Goal: Task Accomplishment & Management: Use online tool/utility

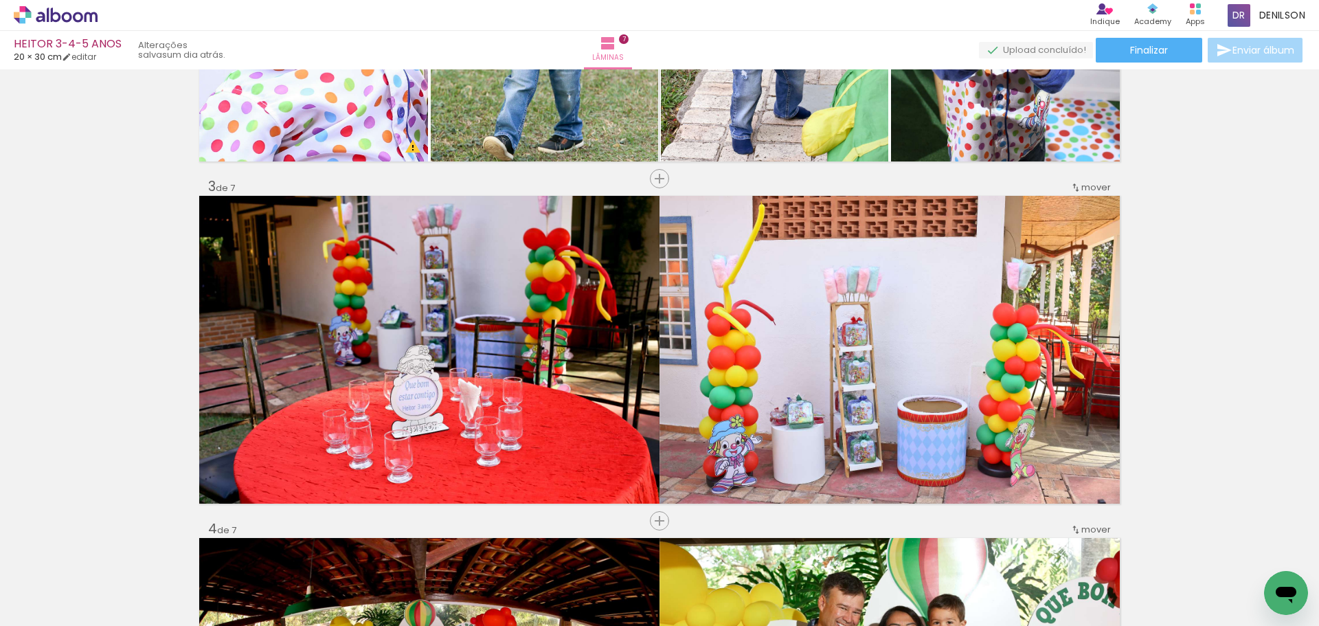
scroll to position [618, 0]
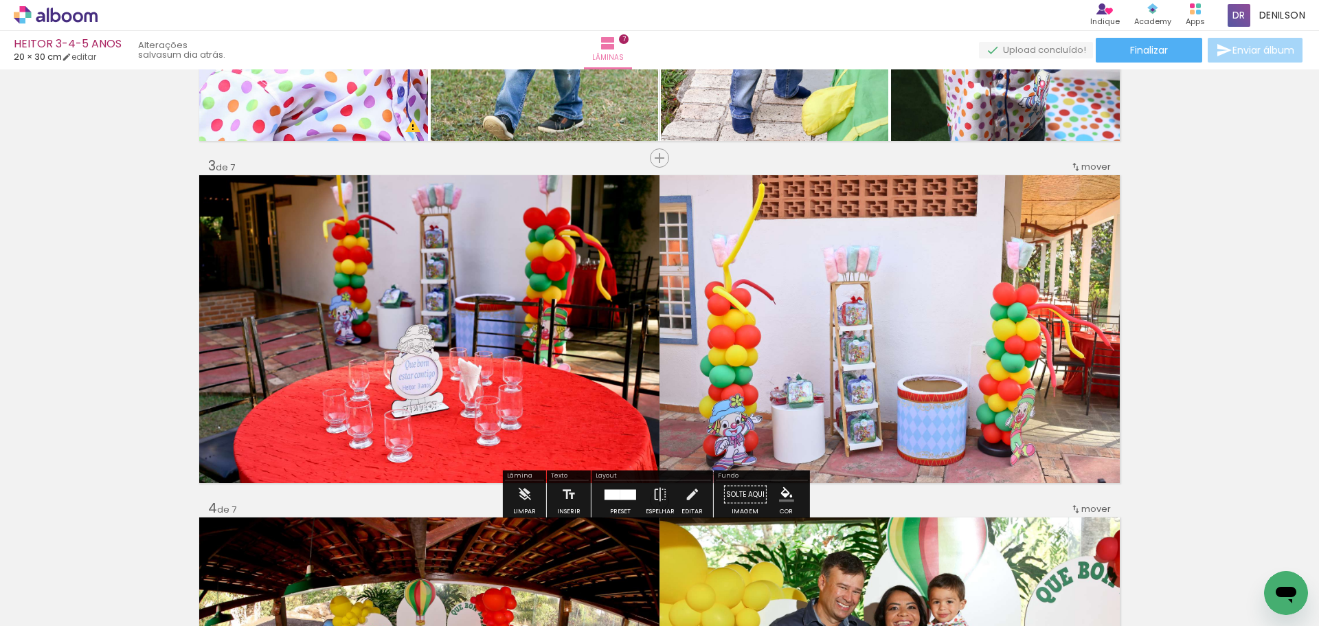
click at [1099, 165] on span "mover" at bounding box center [1097, 166] width 30 height 13
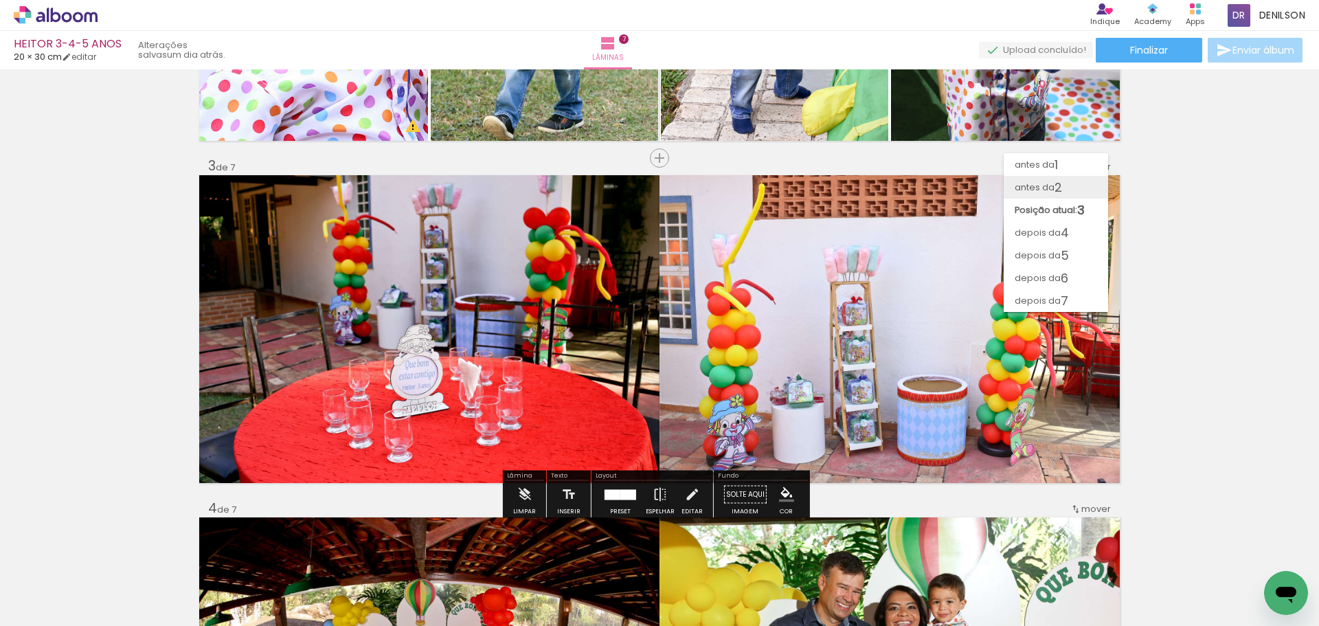
click at [1065, 182] on paper-item "antes da 2" at bounding box center [1056, 187] width 104 height 23
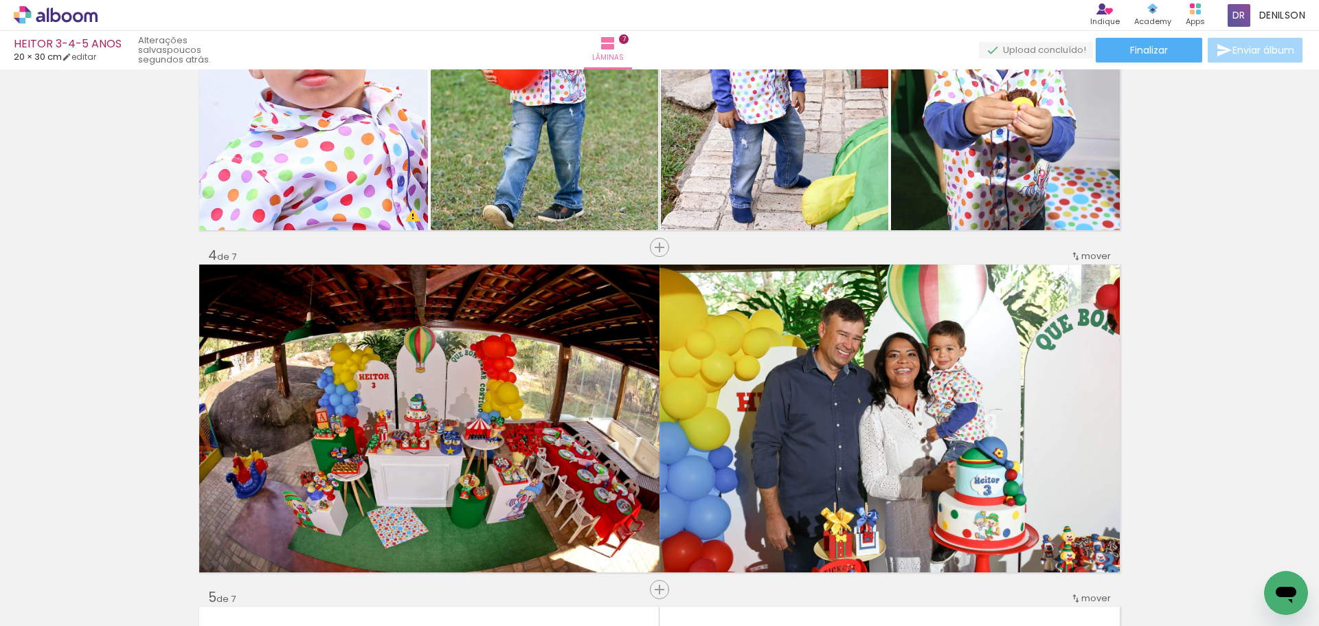
scroll to position [875, 0]
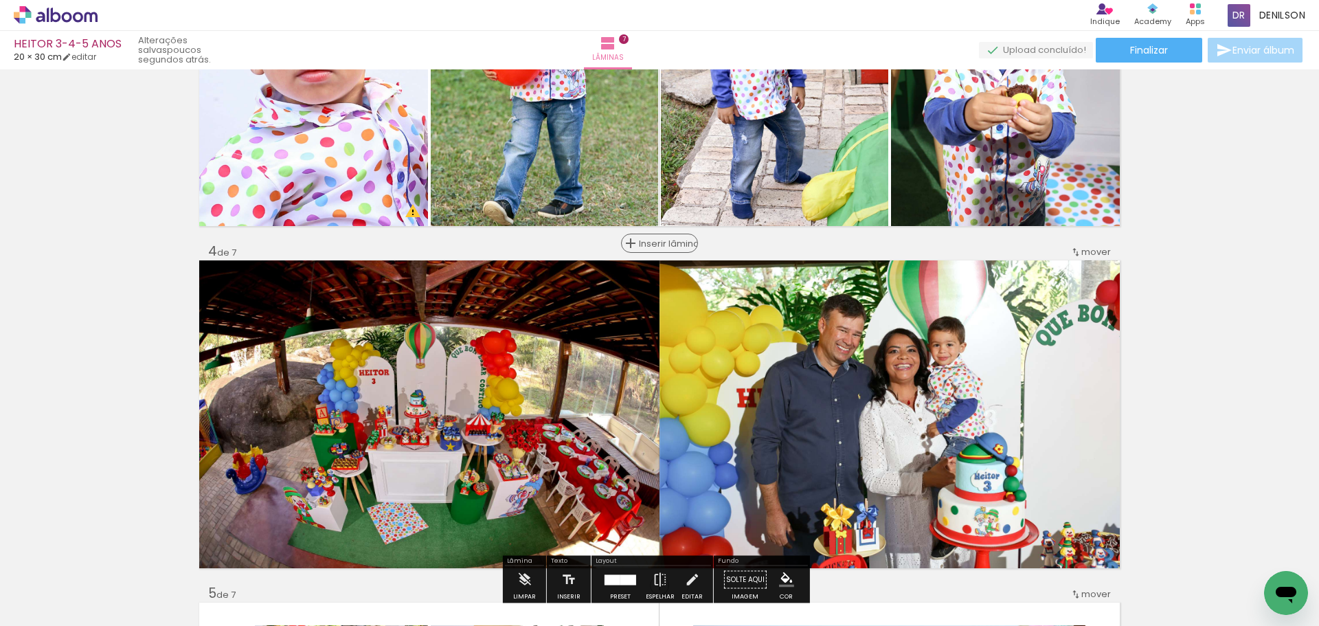
click at [649, 242] on span "Inserir lâmina" at bounding box center [666, 243] width 54 height 9
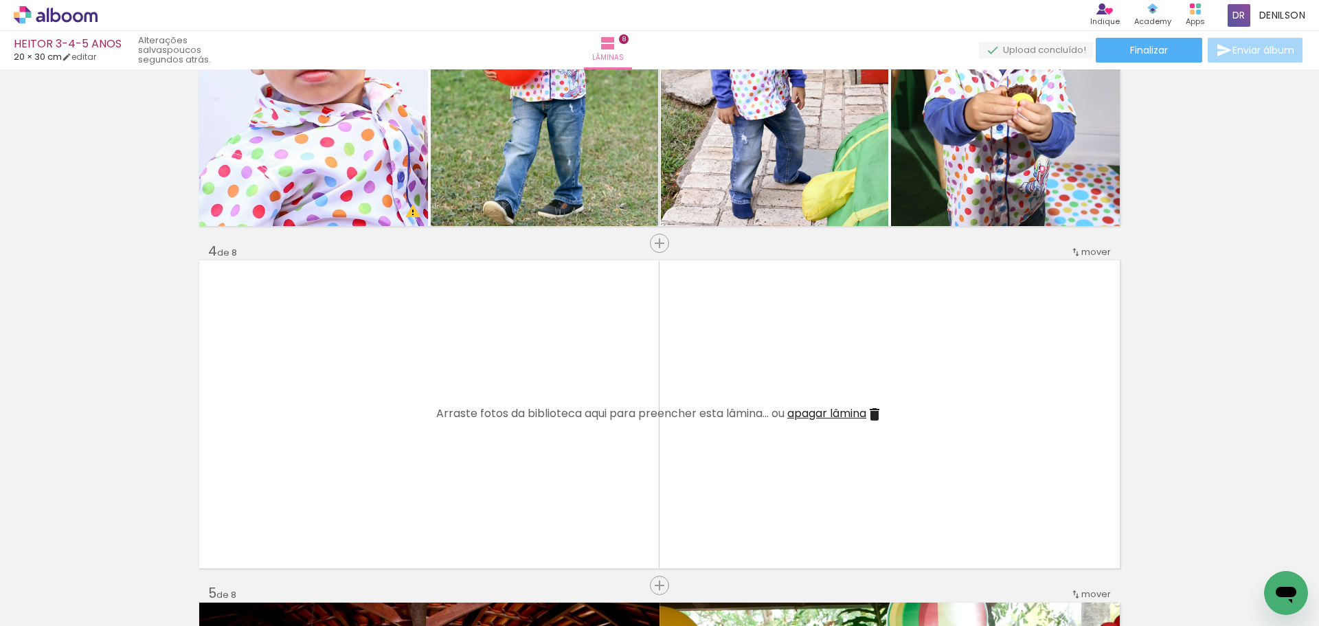
click at [74, 583] on iron-icon at bounding box center [70, 584] width 11 height 11
click at [0, 0] on slot "Não utilizadas" at bounding box center [0, 0] width 0 height 0
type input "Não utilizadas"
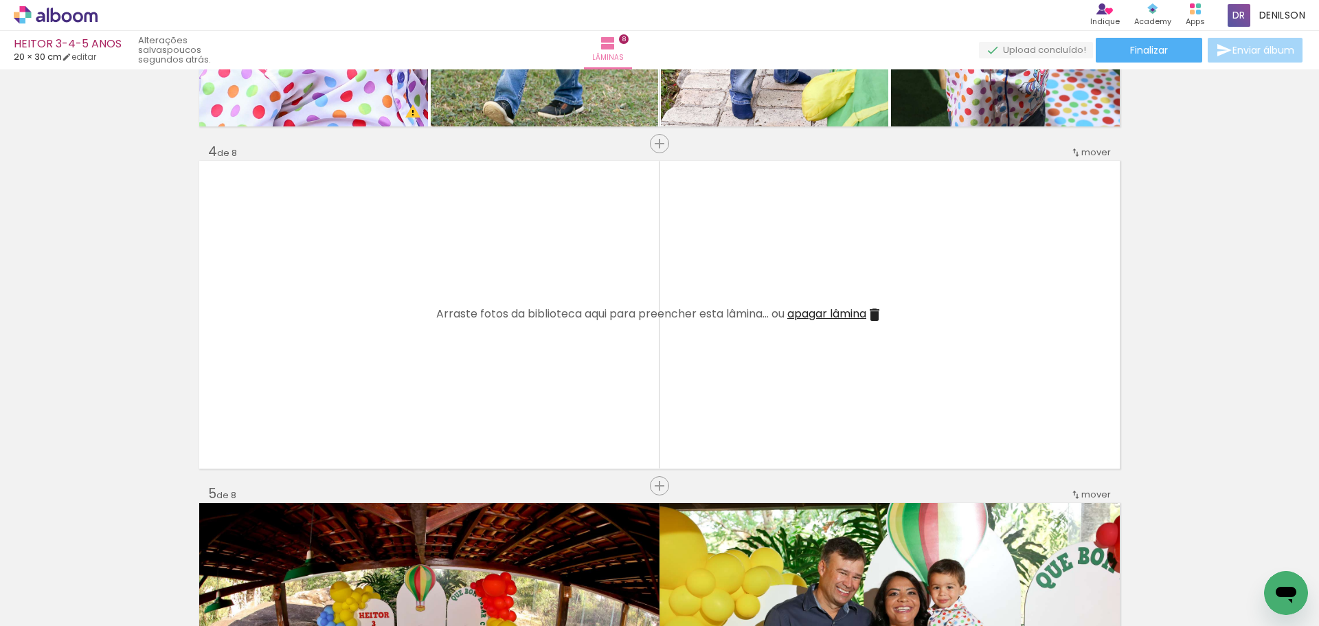
scroll to position [979, 0]
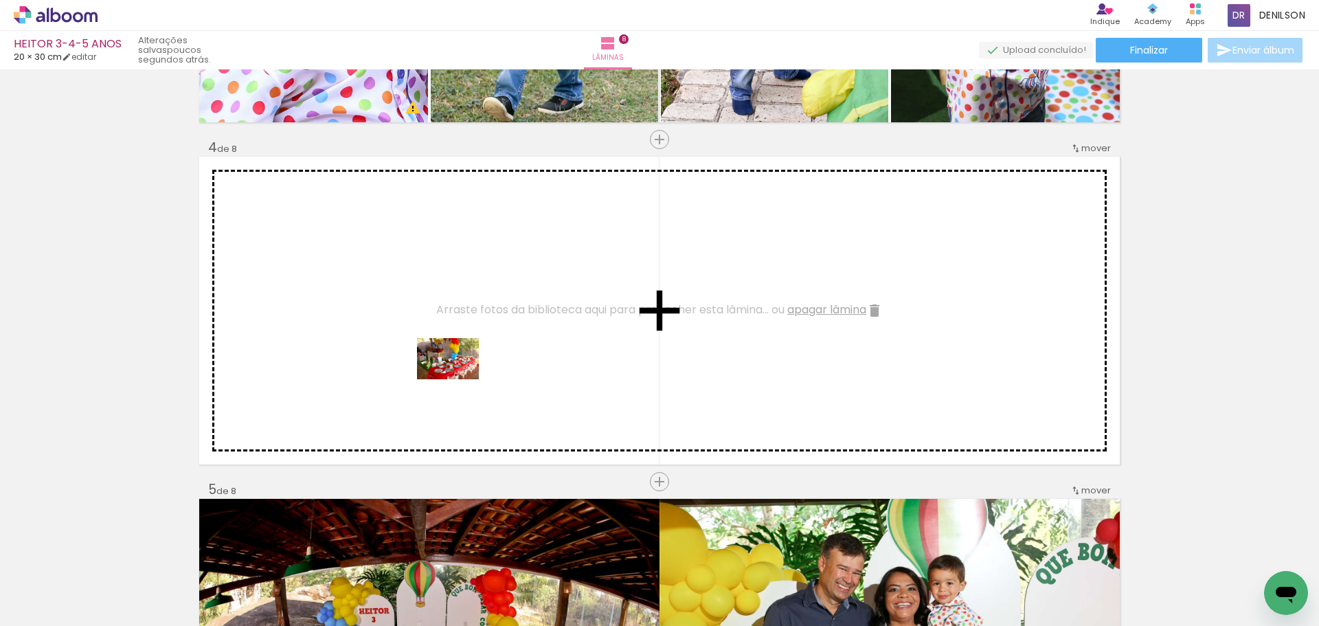
drag, startPoint x: 484, startPoint y: 582, endPoint x: 458, endPoint y: 379, distance: 204.4
click at [458, 379] on quentale-workspace at bounding box center [659, 313] width 1319 height 626
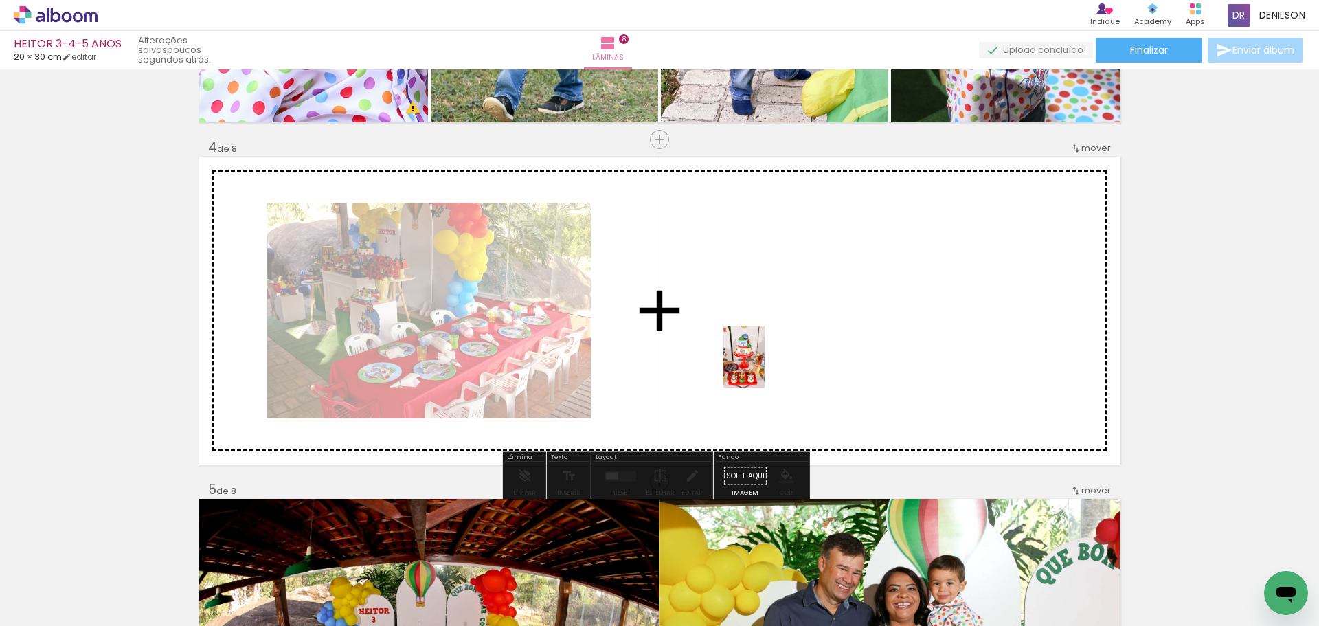
drag, startPoint x: 429, startPoint y: 567, endPoint x: 763, endPoint y: 367, distance: 389.3
click at [763, 367] on quentale-workspace at bounding box center [659, 313] width 1319 height 626
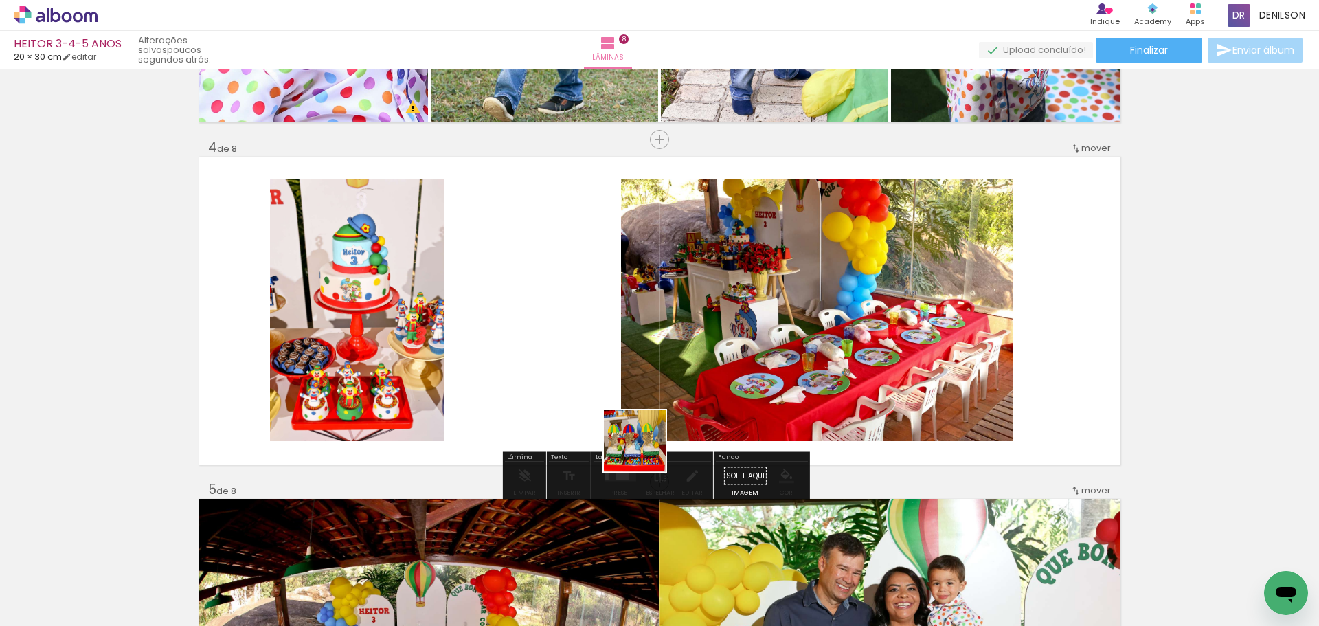
drag, startPoint x: 484, startPoint y: 588, endPoint x: 650, endPoint y: 446, distance: 218.3
click at [651, 447] on quentale-workspace at bounding box center [659, 313] width 1319 height 626
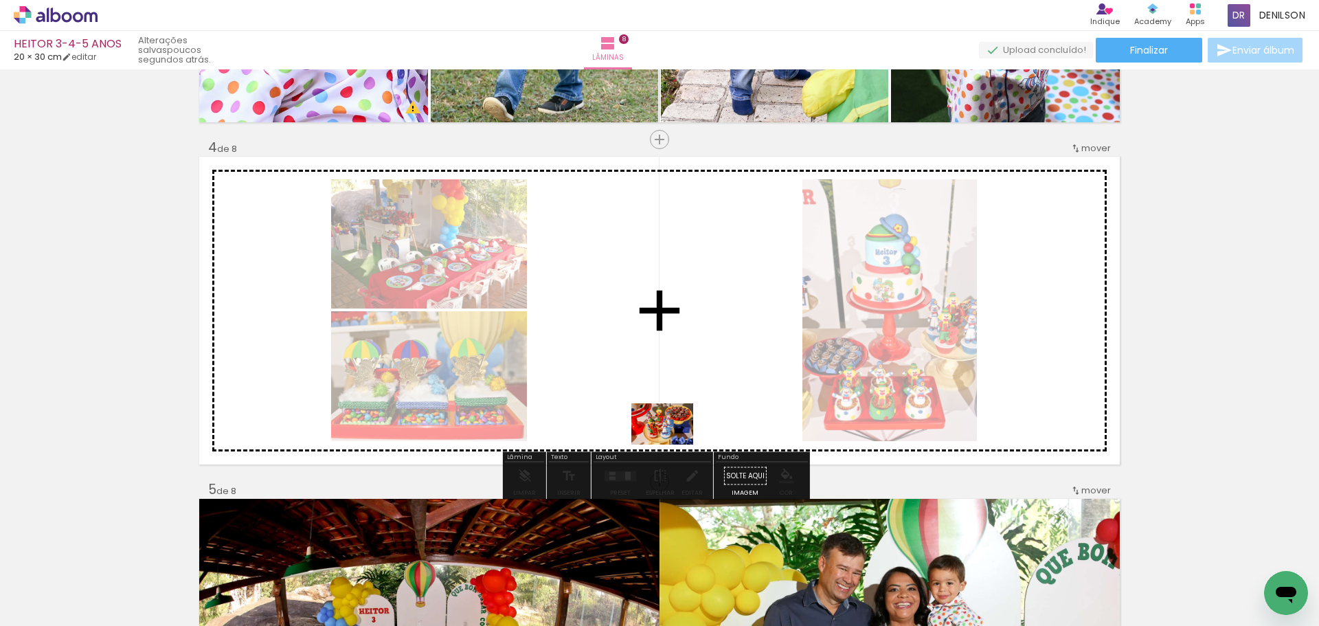
drag, startPoint x: 667, startPoint y: 460, endPoint x: 694, endPoint y: 421, distance: 48.4
click at [694, 421] on quentale-workspace at bounding box center [659, 313] width 1319 height 626
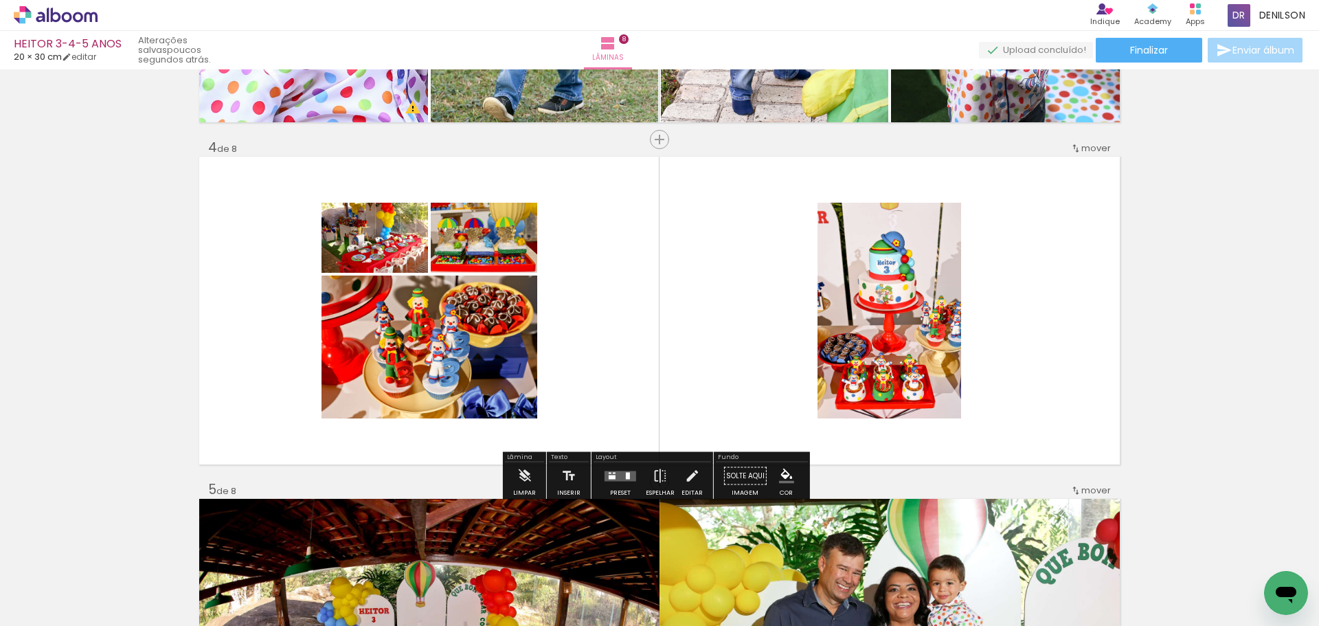
click at [619, 476] on quentale-layouter at bounding box center [621, 476] width 32 height 10
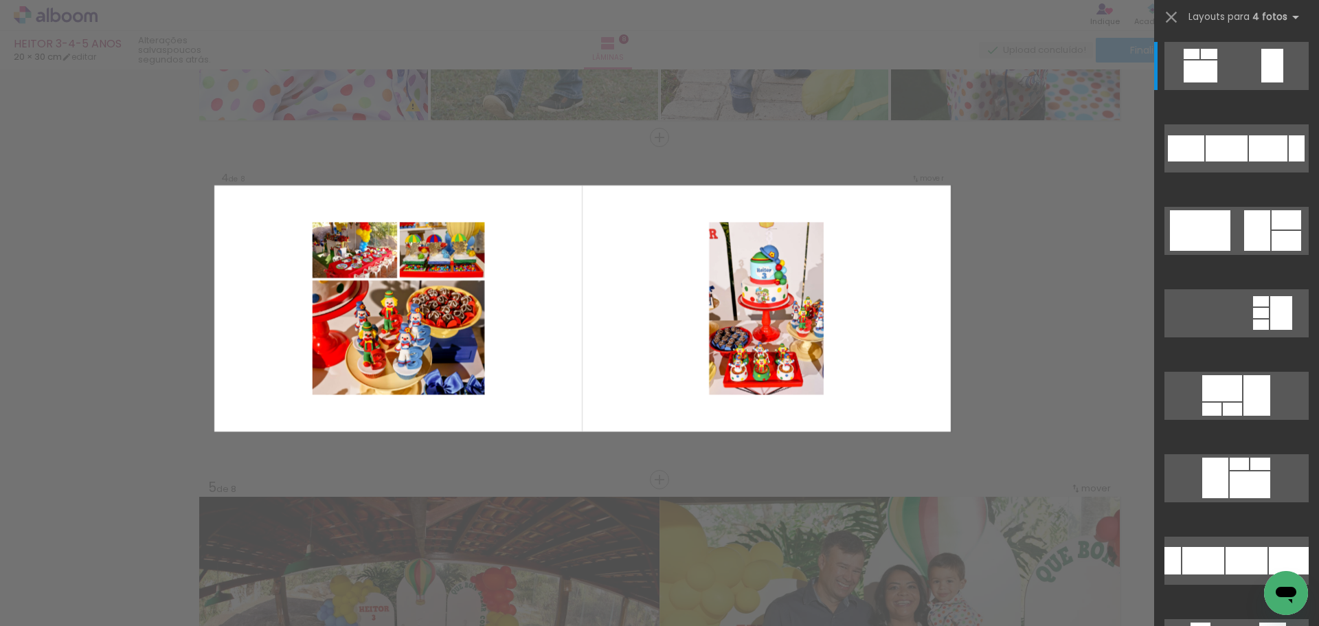
scroll to position [985, 0]
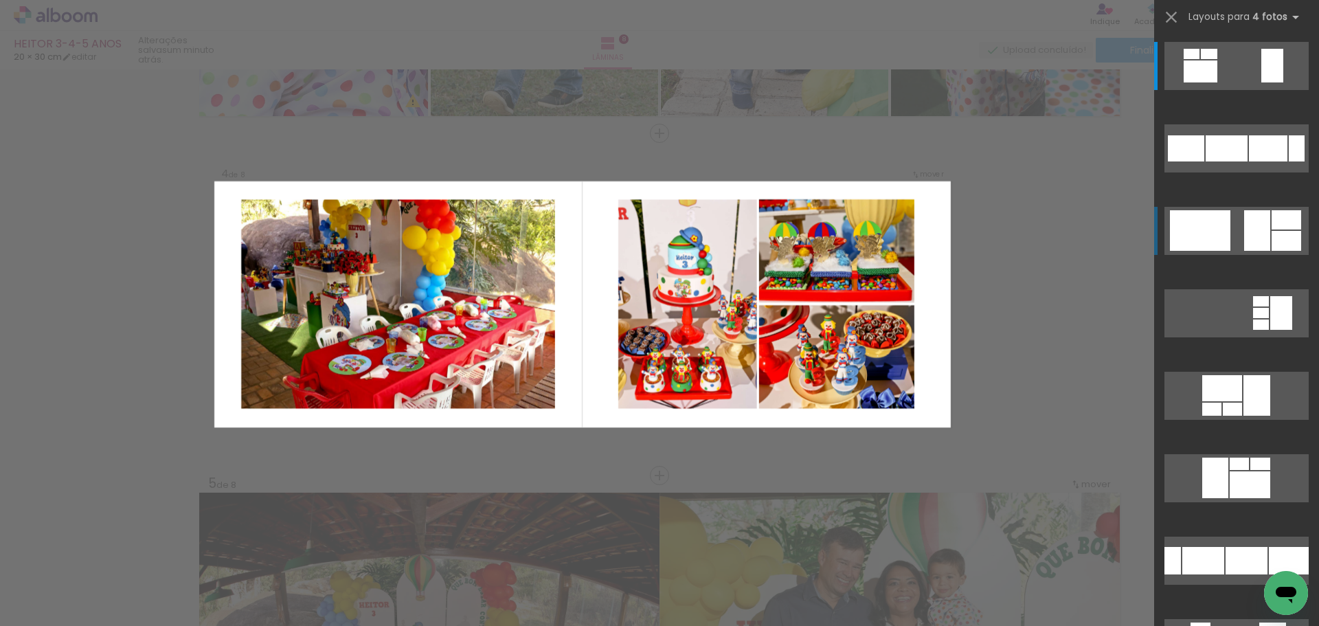
click at [1244, 232] on div at bounding box center [1257, 230] width 26 height 41
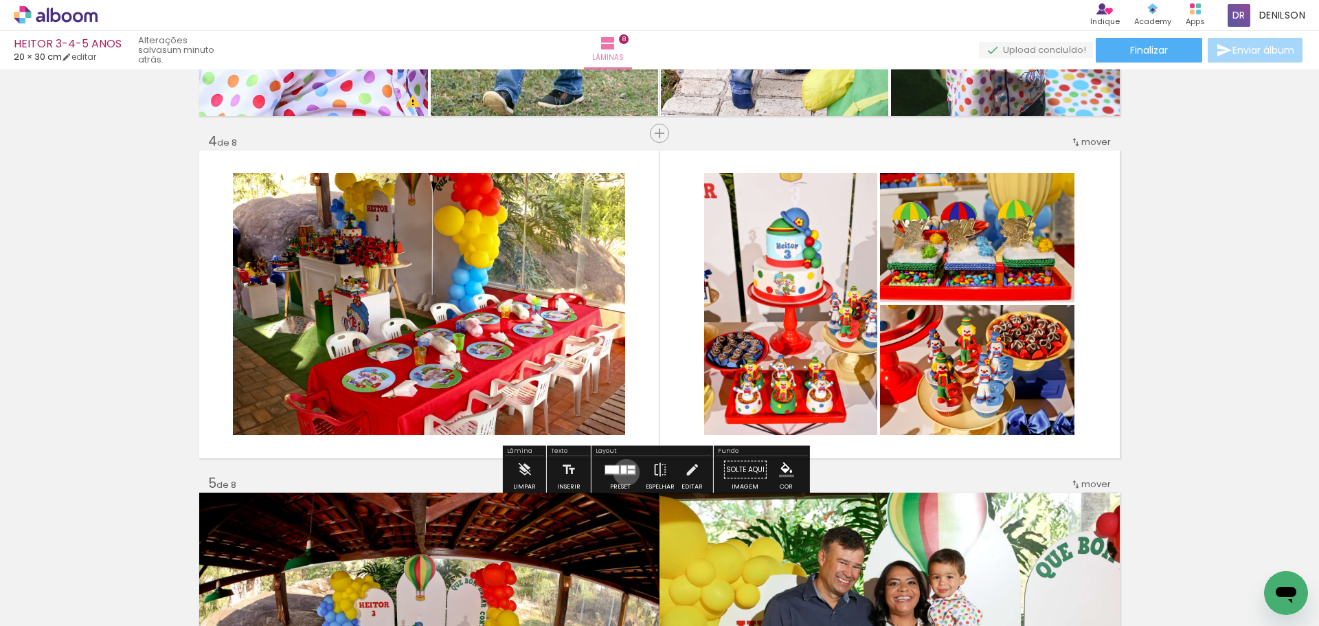
click at [623, 472] on div at bounding box center [623, 469] width 5 height 8
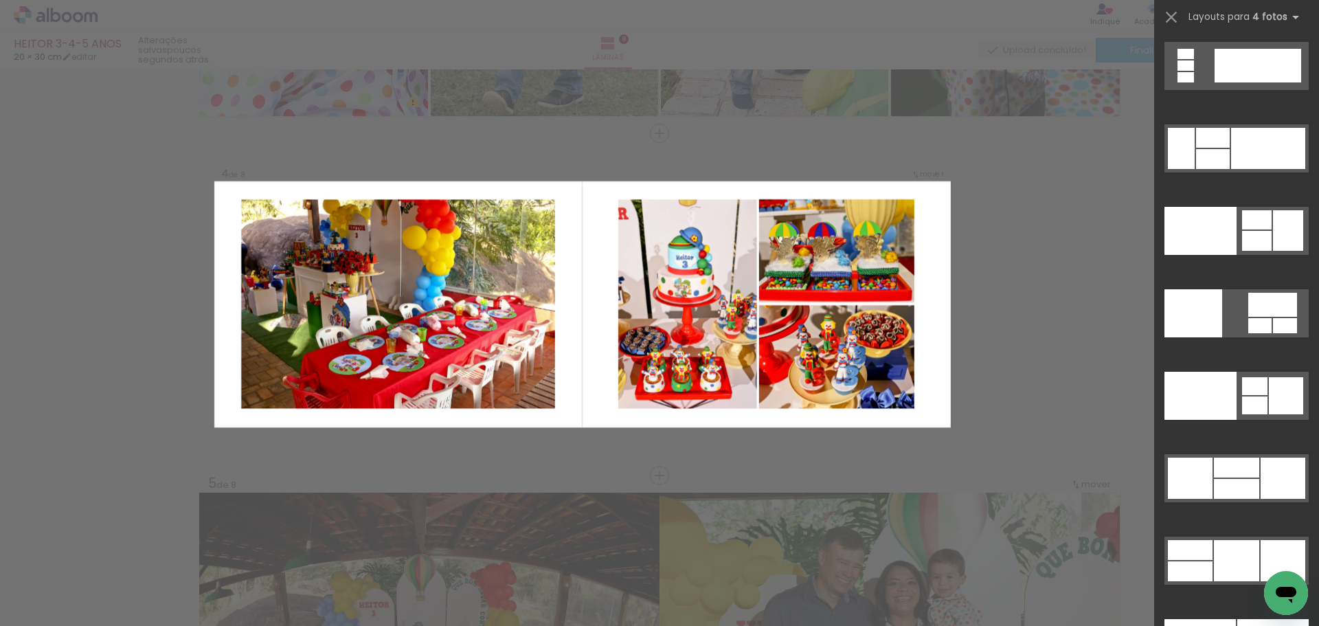
scroll to position [28514, 0]
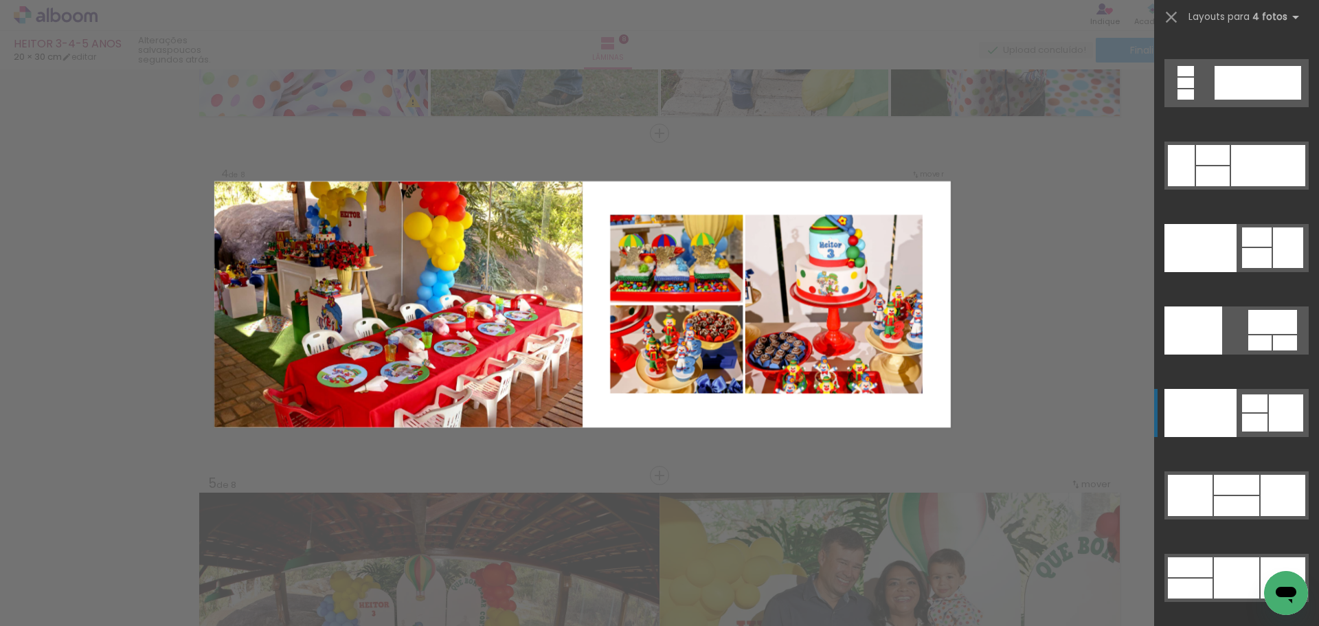
click at [1288, 412] on div at bounding box center [1286, 412] width 34 height 37
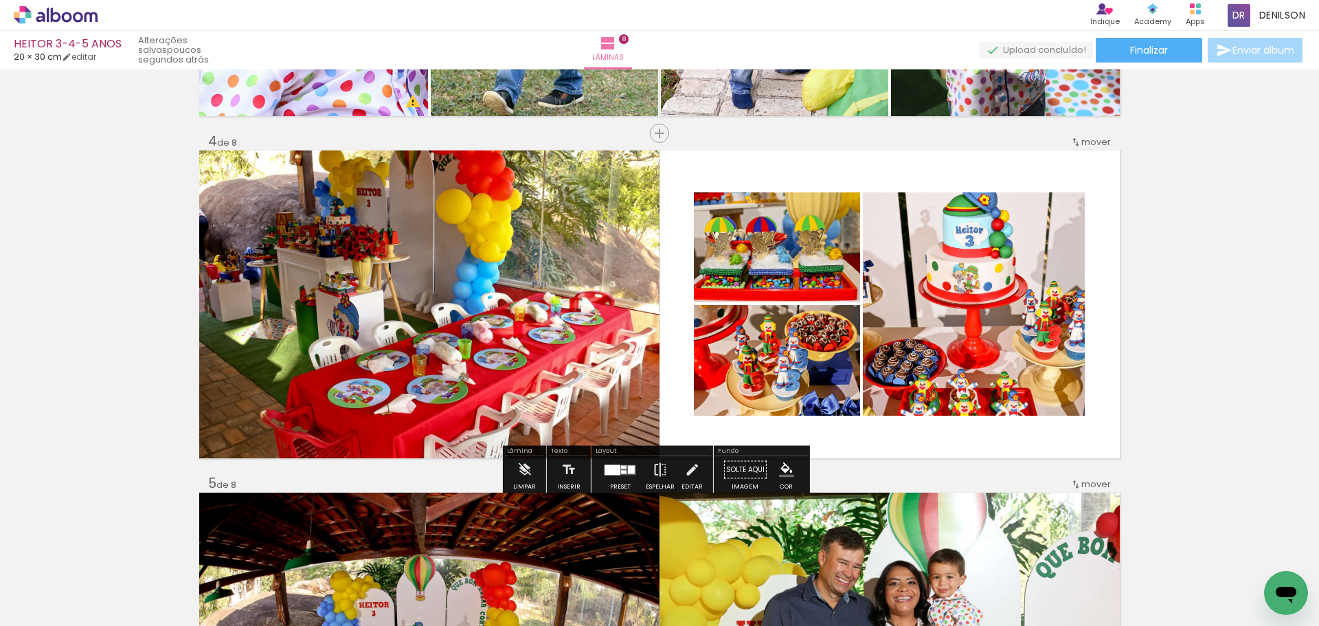
click at [657, 467] on iron-icon at bounding box center [660, 469] width 15 height 27
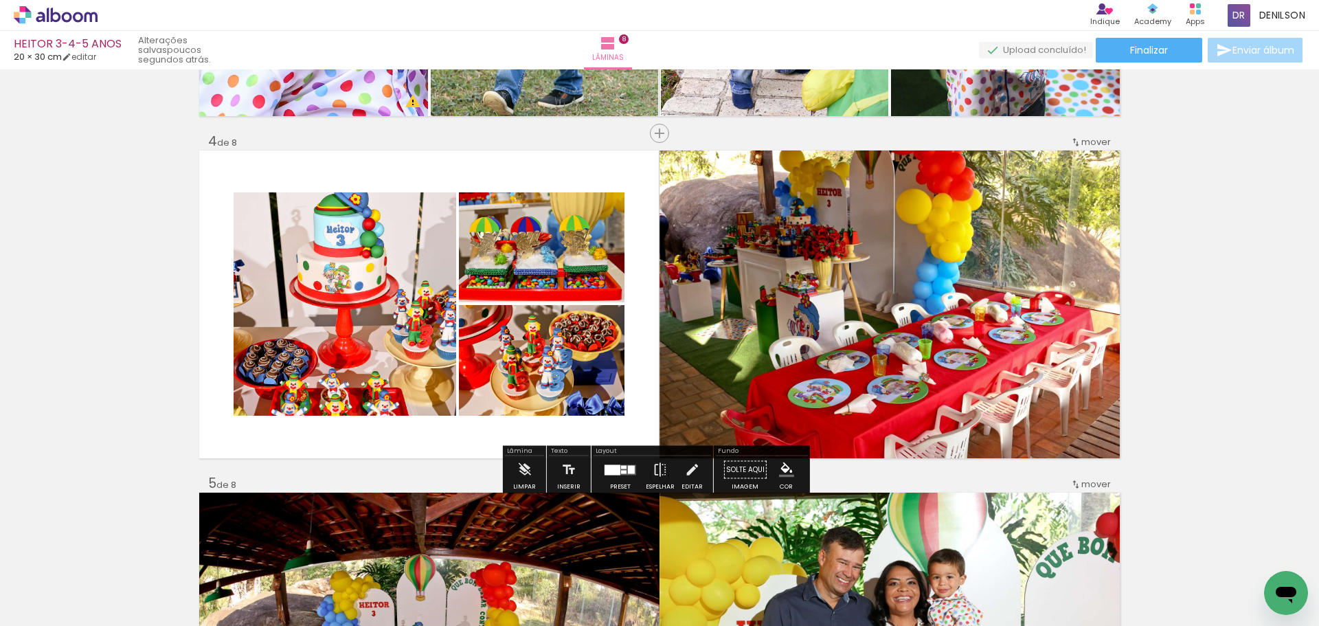
click at [360, 308] on quentale-photo at bounding box center [345, 303] width 223 height 223
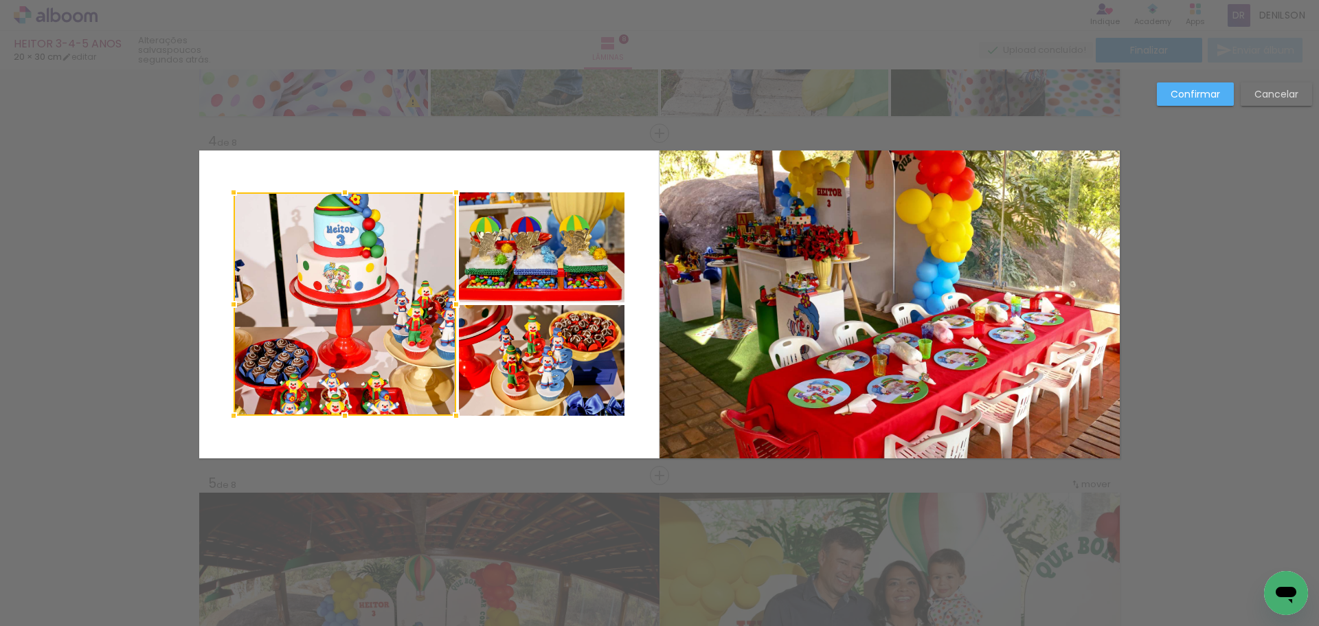
click at [528, 258] on quentale-photo at bounding box center [542, 247] width 166 height 110
click at [537, 342] on div at bounding box center [429, 303] width 391 height 223
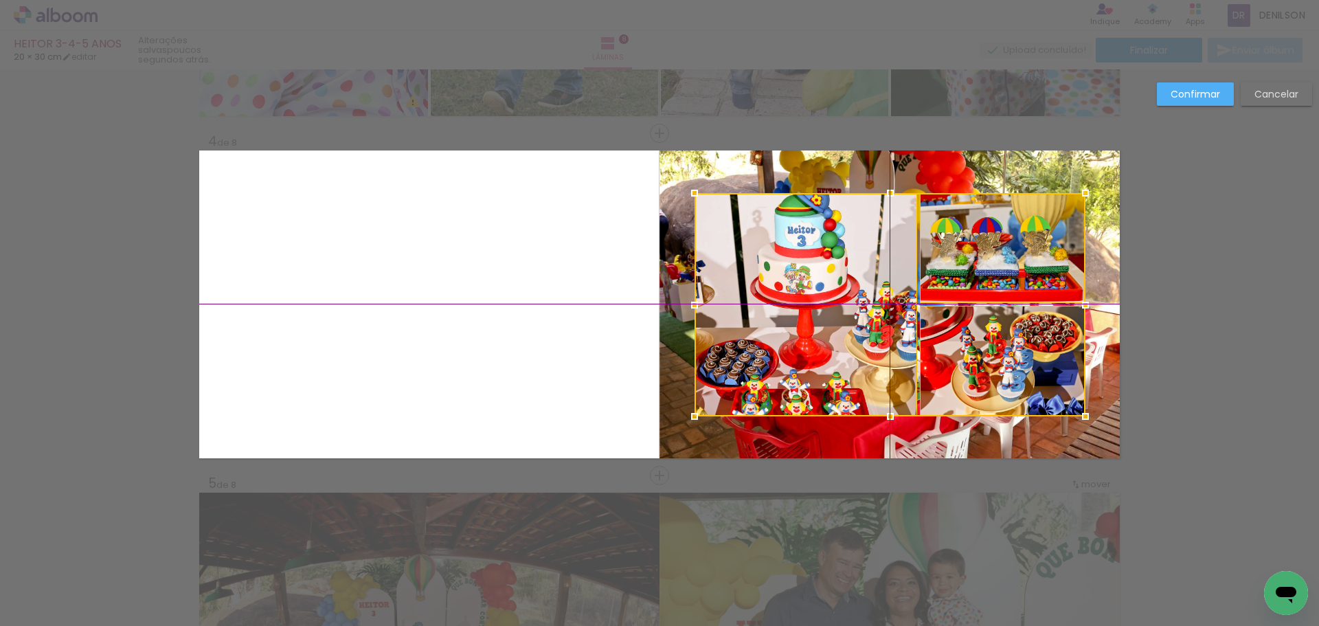
drag, startPoint x: 430, startPoint y: 304, endPoint x: 897, endPoint y: 303, distance: 467.3
click at [897, 303] on div at bounding box center [890, 304] width 391 height 223
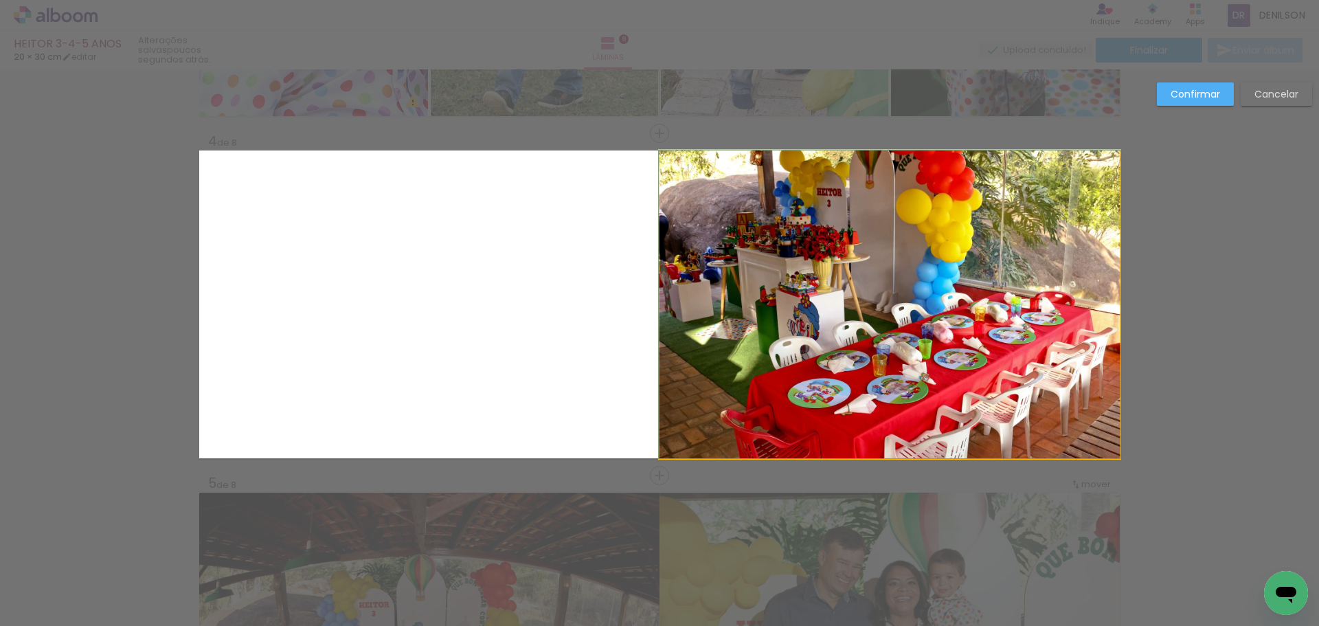
click at [832, 445] on quentale-photo at bounding box center [890, 304] width 460 height 308
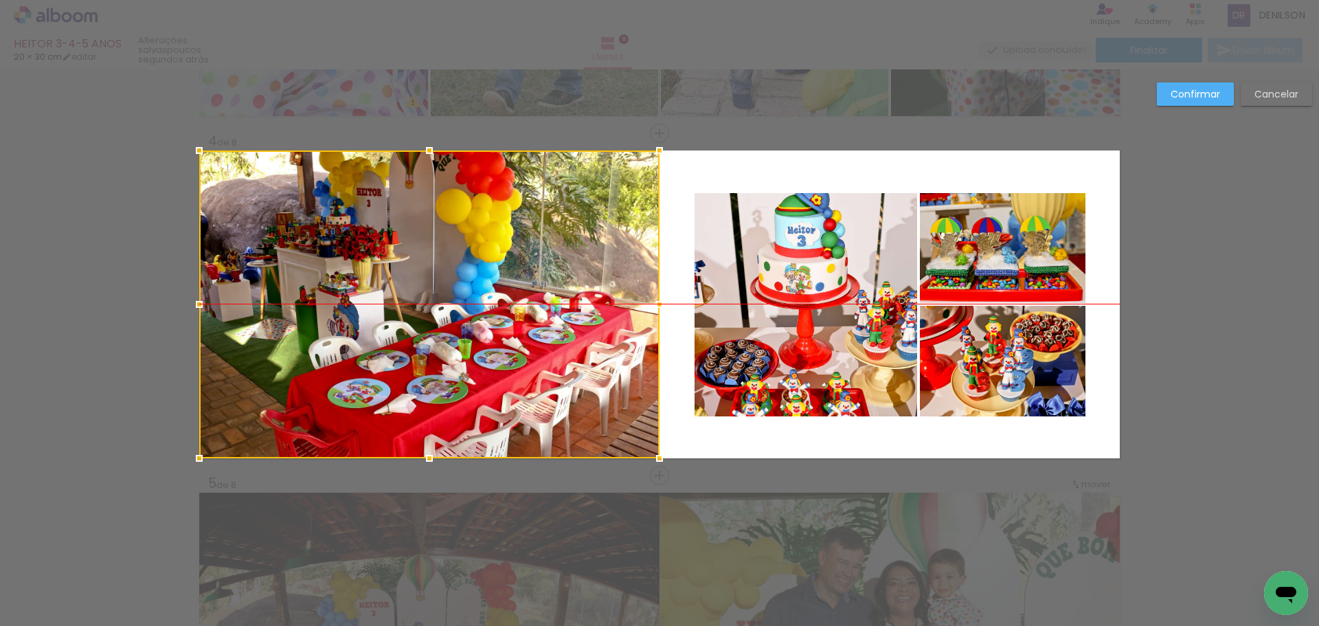
drag, startPoint x: 892, startPoint y: 314, endPoint x: 429, endPoint y: 314, distance: 462.5
click at [429, 314] on div at bounding box center [429, 304] width 460 height 308
click at [0, 0] on slot "Confirmar" at bounding box center [0, 0] width 0 height 0
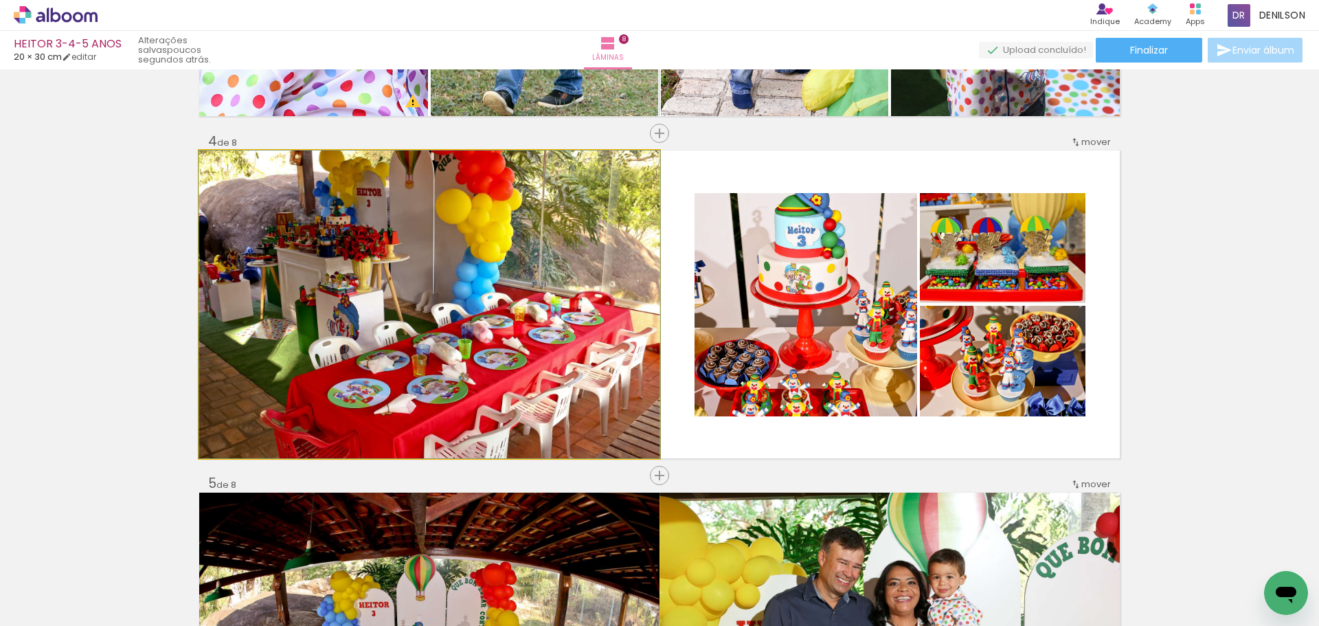
click at [473, 309] on quentale-photo at bounding box center [429, 304] width 460 height 308
click at [436, 315] on quentale-photo at bounding box center [429, 304] width 460 height 308
click at [509, 302] on quentale-photo at bounding box center [429, 304] width 460 height 308
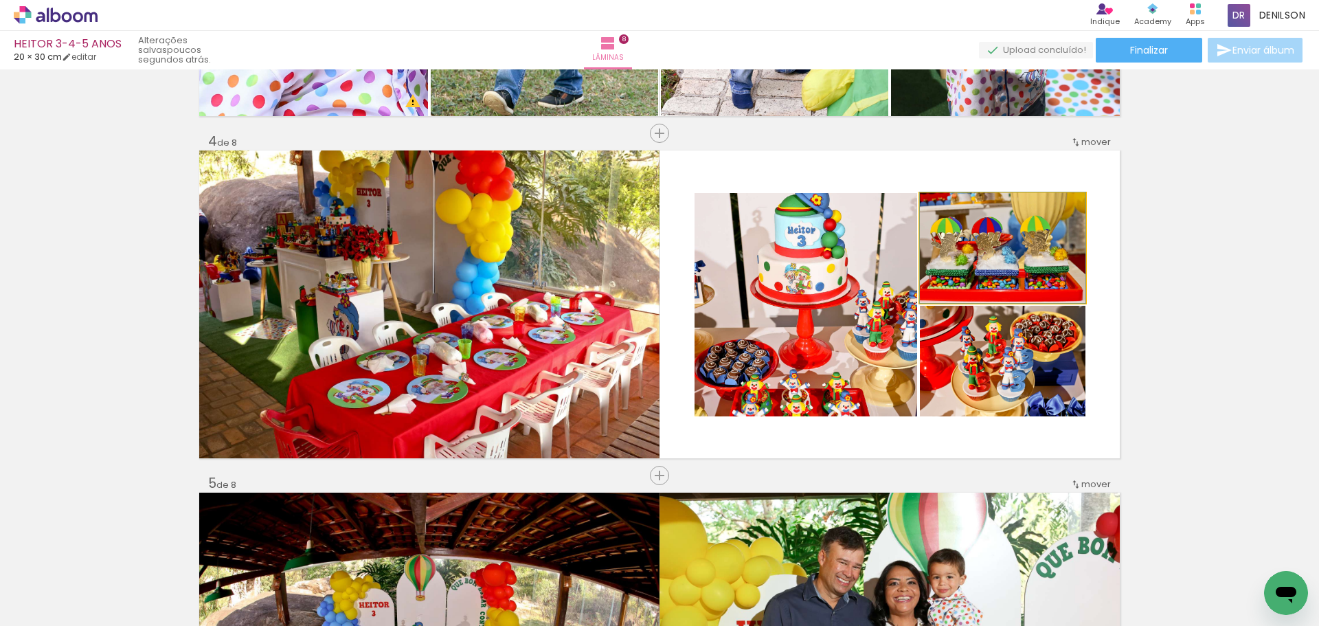
click at [1014, 265] on quentale-photo at bounding box center [1003, 248] width 166 height 110
click at [1007, 361] on quentale-photo at bounding box center [1003, 361] width 166 height 111
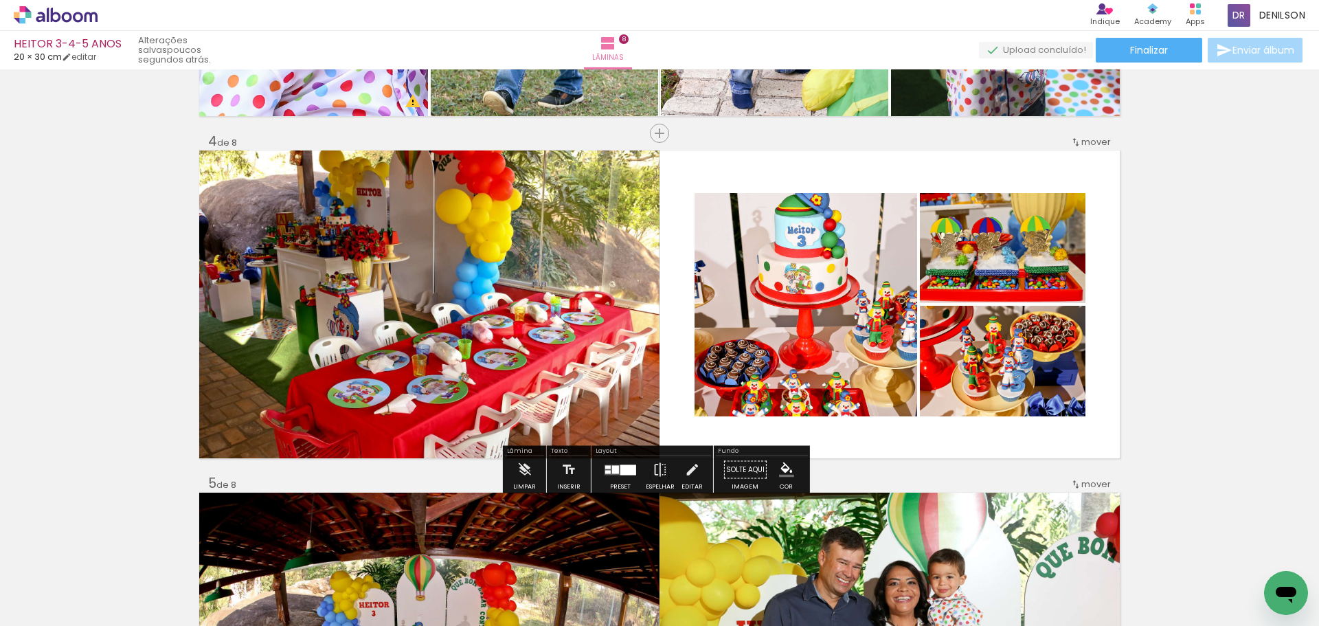
click at [830, 309] on quentale-photo at bounding box center [806, 304] width 223 height 223
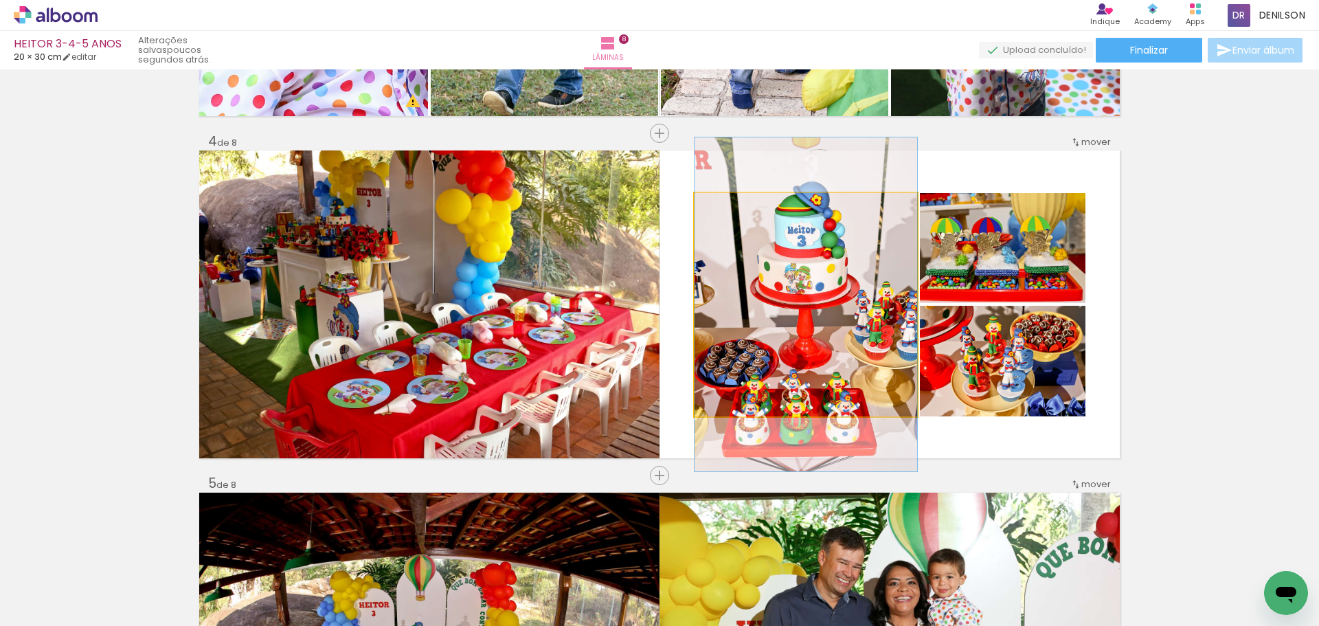
click at [830, 309] on quentale-photo at bounding box center [806, 304] width 223 height 223
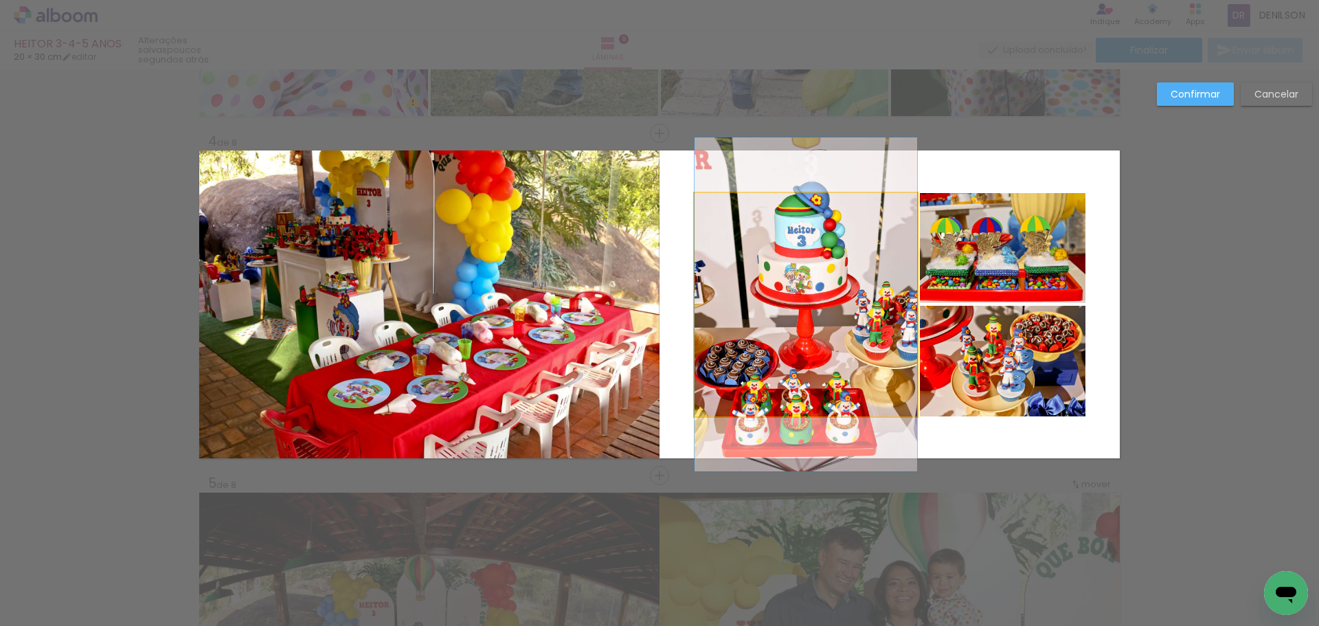
click at [830, 309] on quentale-photo at bounding box center [806, 304] width 223 height 223
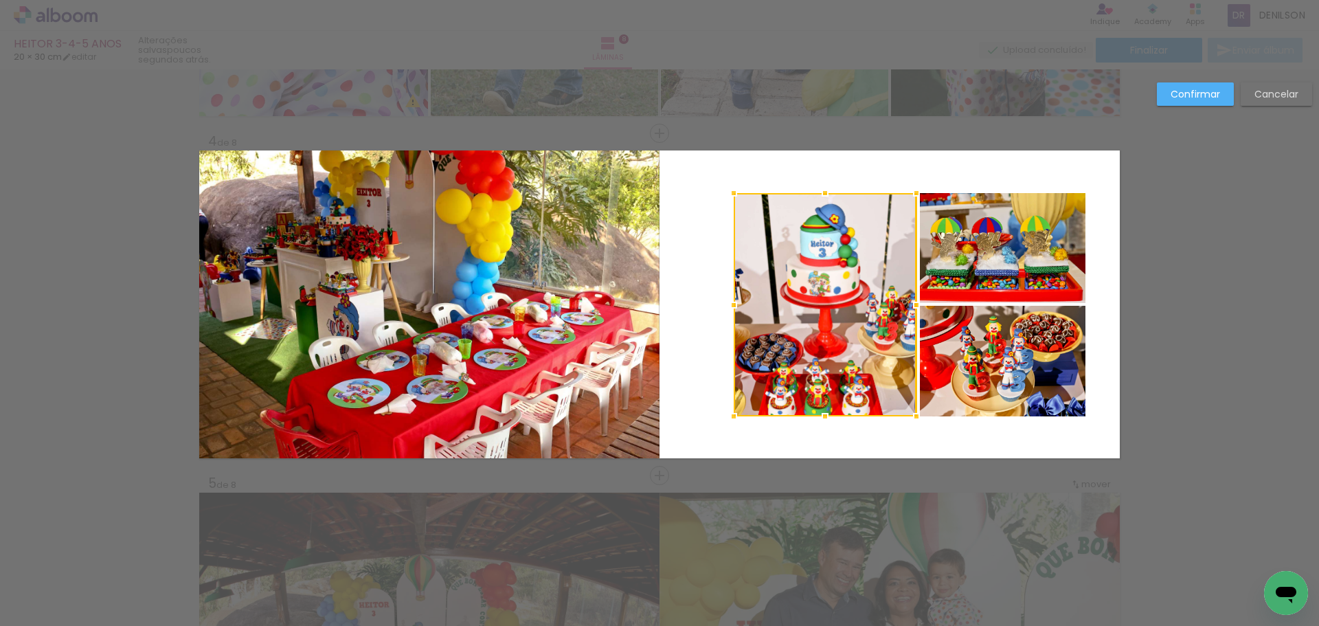
drag, startPoint x: 689, startPoint y: 297, endPoint x: 731, endPoint y: 305, distance: 42.7
click at [731, 305] on div at bounding box center [733, 304] width 27 height 27
click at [0, 0] on slot "Confirmar" at bounding box center [0, 0] width 0 height 0
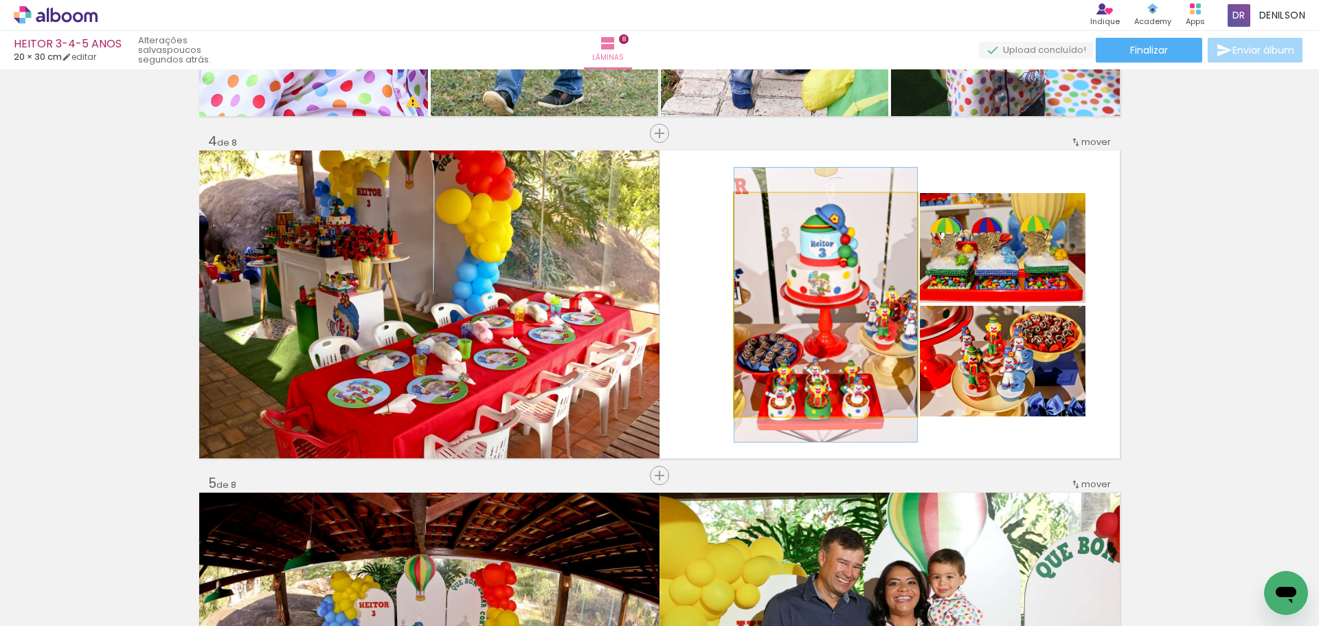
click at [844, 301] on quentale-photo at bounding box center [826, 304] width 183 height 223
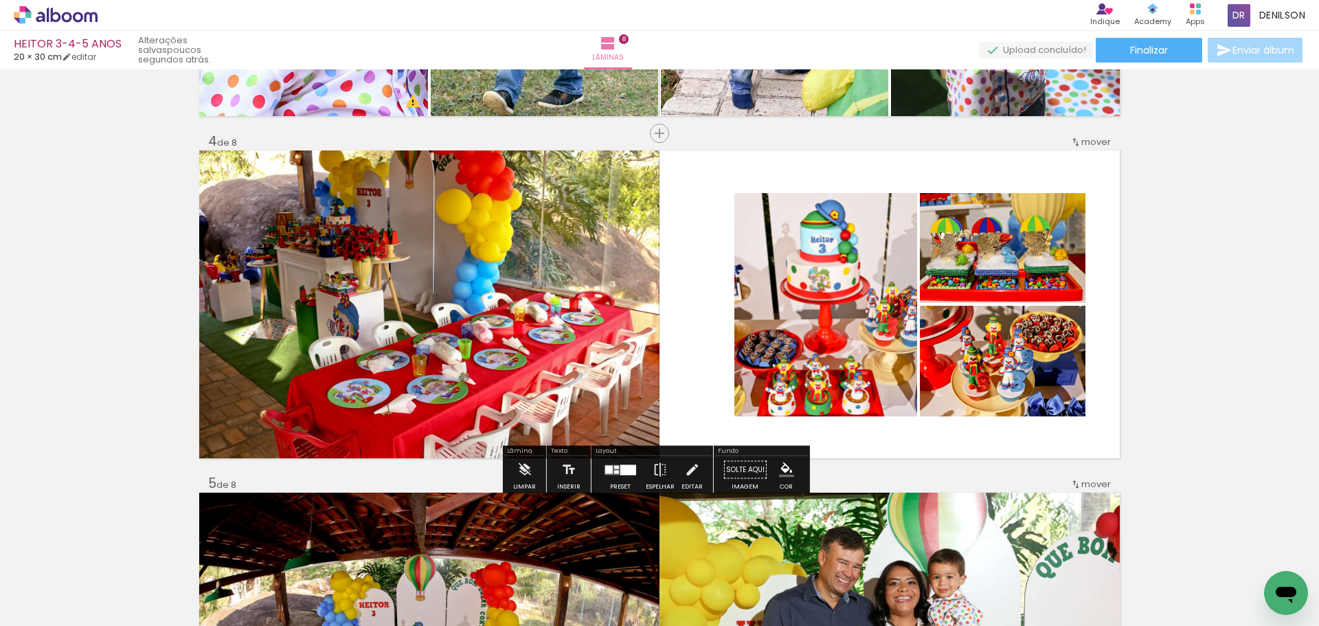
click at [835, 280] on quentale-photo at bounding box center [826, 304] width 183 height 223
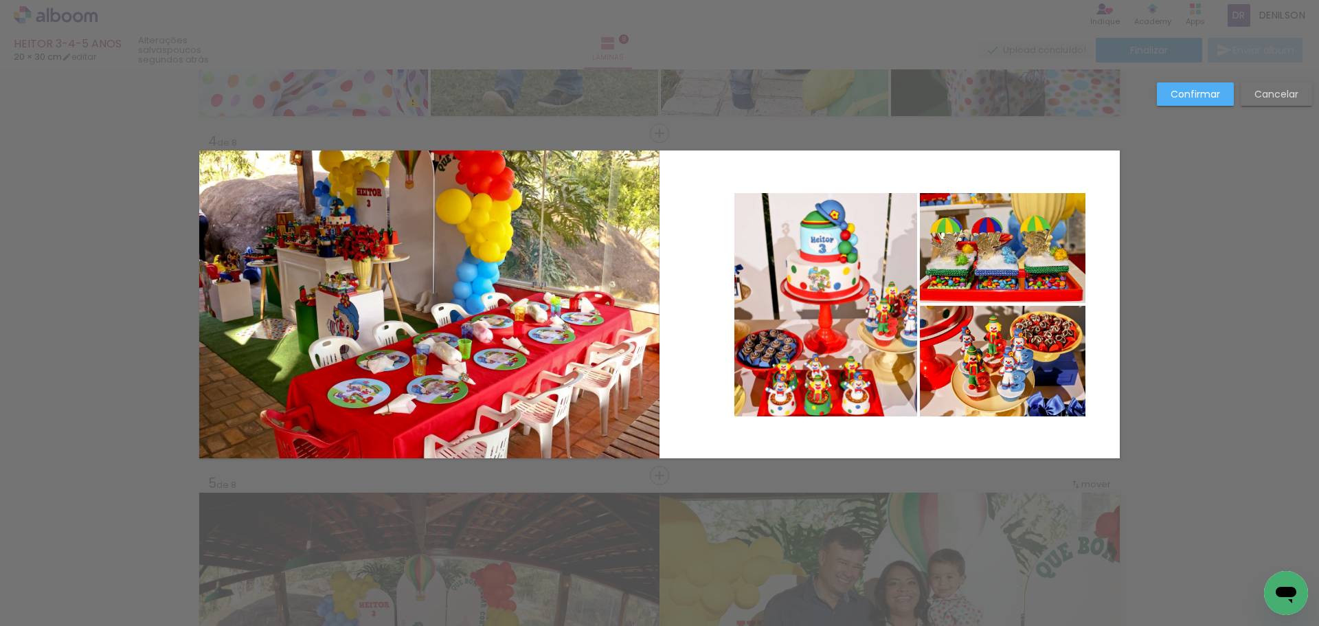
click at [836, 280] on quentale-photo at bounding box center [826, 304] width 183 height 223
click at [946, 255] on quentale-photo at bounding box center [1003, 248] width 166 height 110
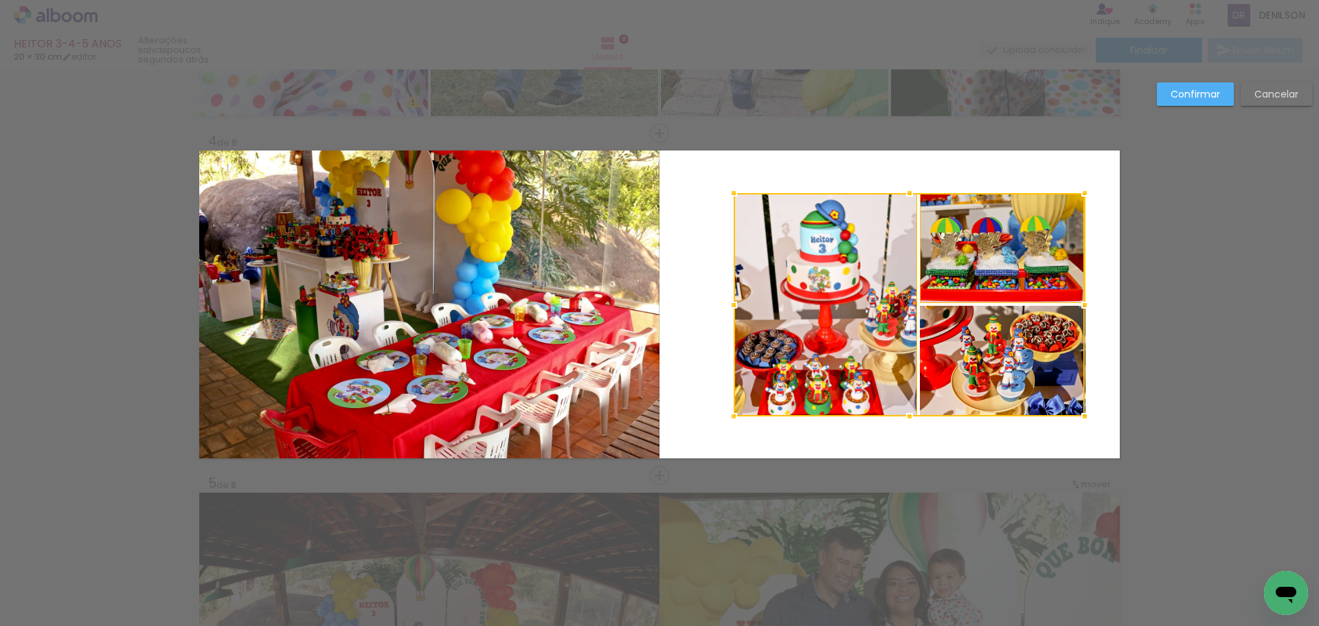
click at [965, 344] on div at bounding box center [909, 304] width 351 height 223
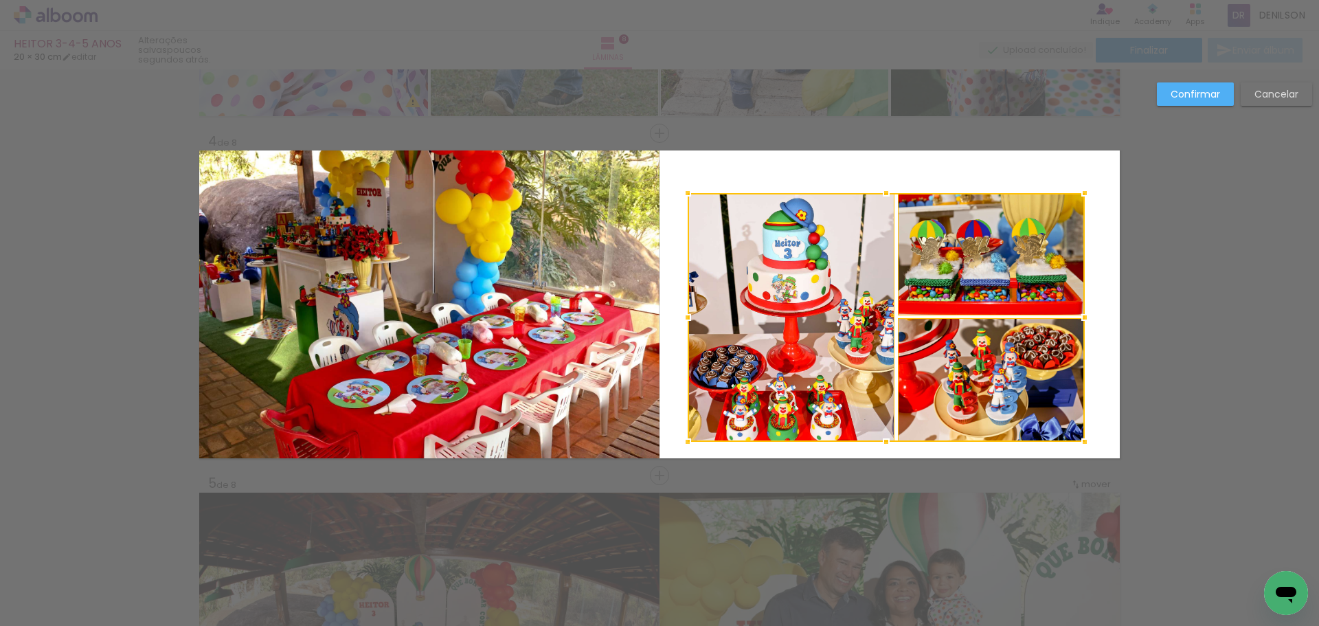
drag, startPoint x: 732, startPoint y: 415, endPoint x: 686, endPoint y: 440, distance: 52.6
click at [686, 440] on div at bounding box center [687, 441] width 27 height 27
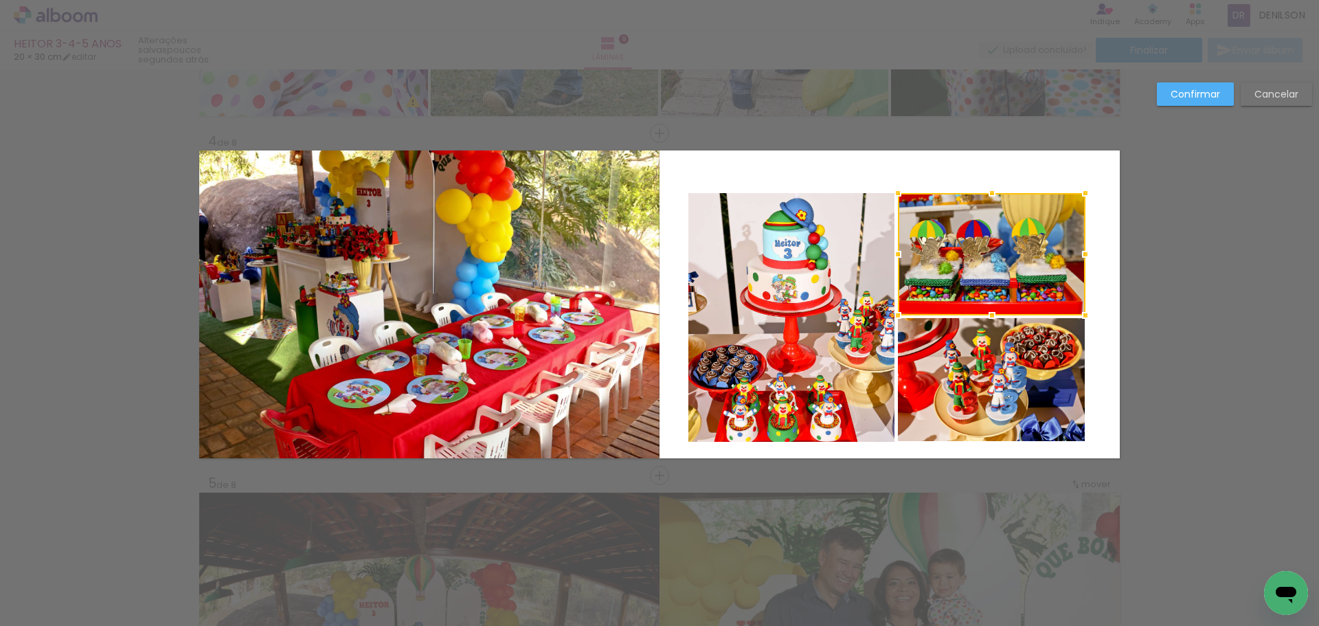
scroll to position [0, 502]
click at [840, 269] on quentale-photo at bounding box center [792, 317] width 207 height 249
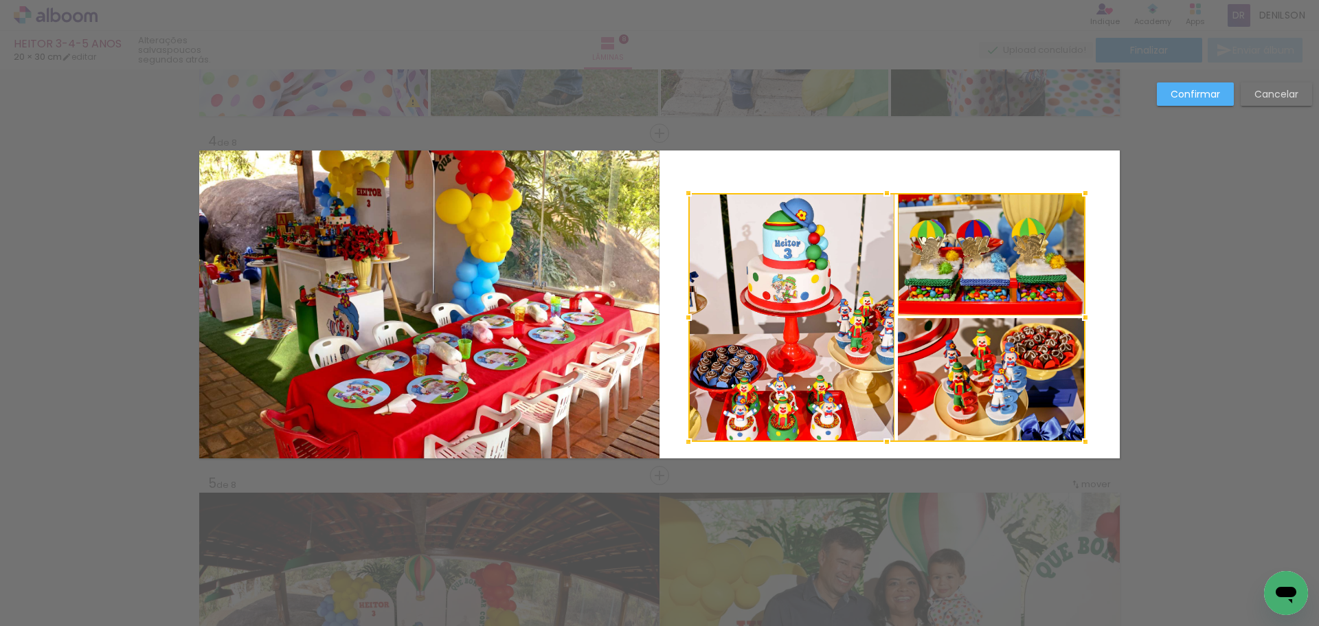
click at [967, 357] on div at bounding box center [887, 317] width 397 height 249
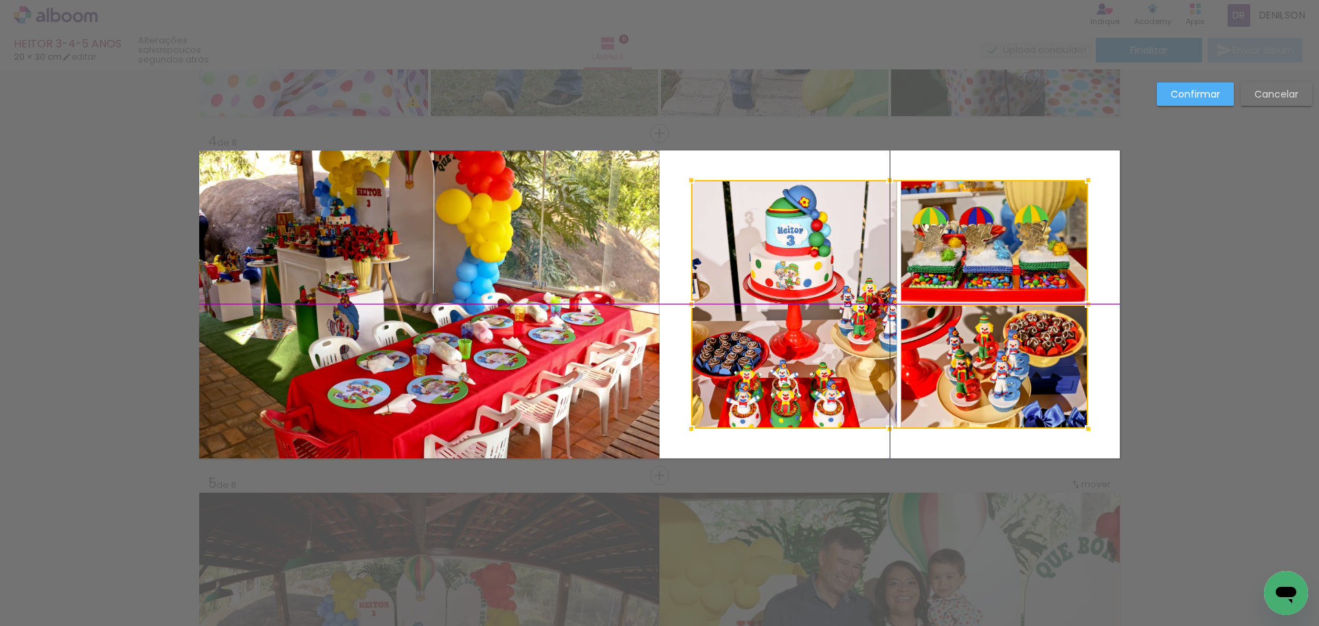
drag, startPoint x: 937, startPoint y: 333, endPoint x: 942, endPoint y: 320, distance: 13.3
click at [942, 320] on div at bounding box center [889, 304] width 397 height 249
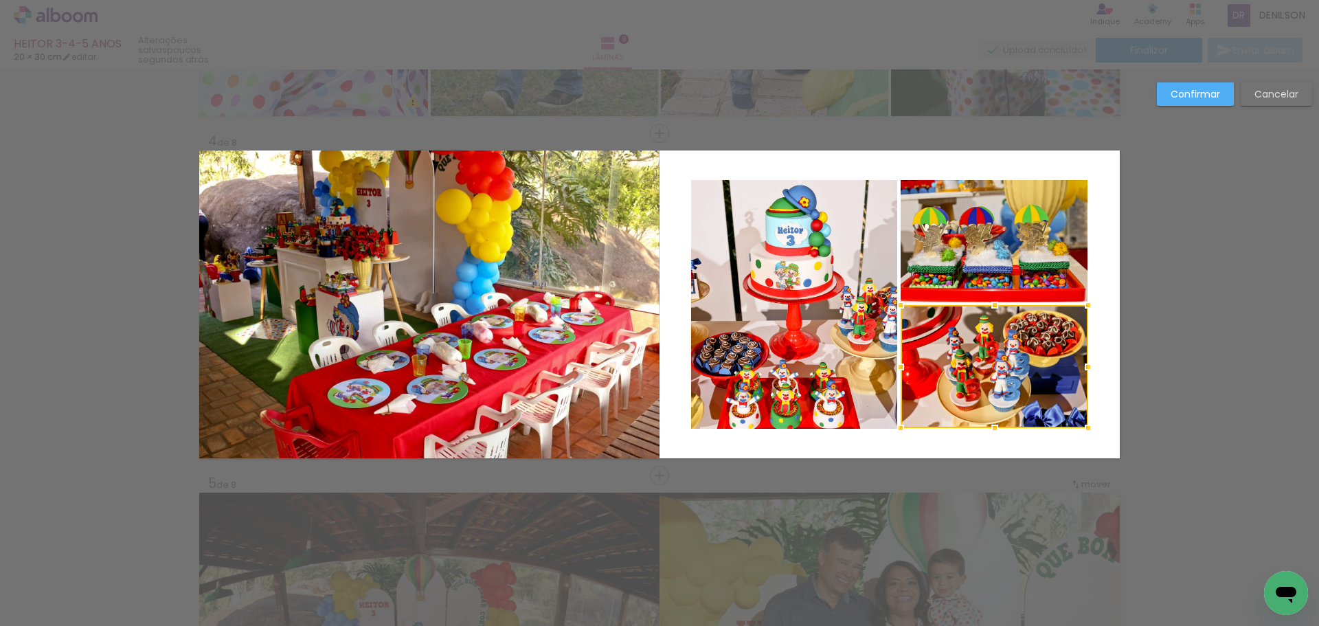
click at [1201, 85] on paper-button "Confirmar" at bounding box center [1195, 93] width 77 height 23
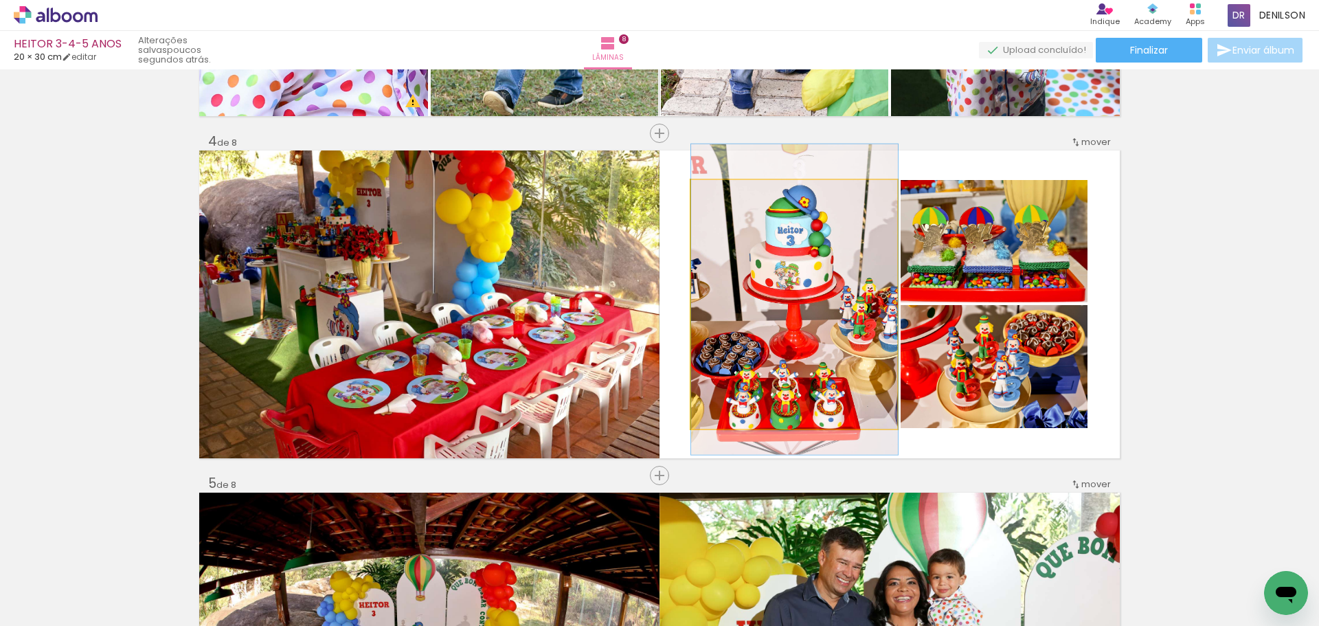
click at [814, 295] on quentale-photo at bounding box center [794, 304] width 207 height 249
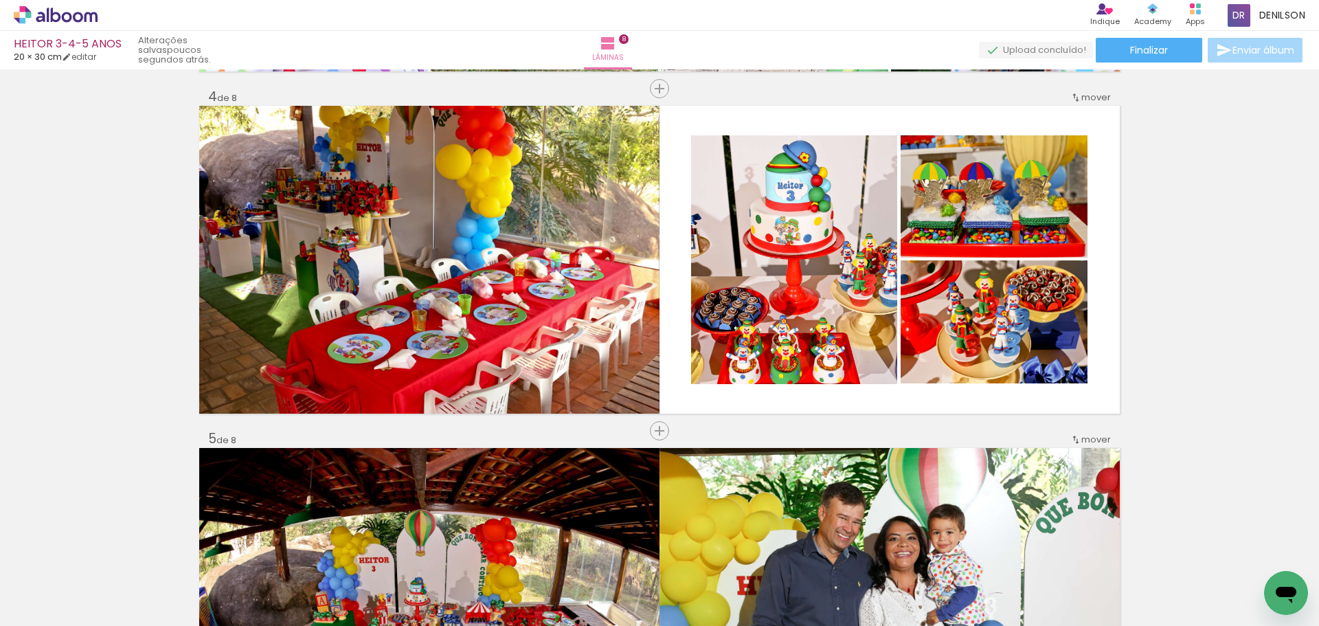
scroll to position [1031, 0]
click at [657, 432] on span "Inserir lâmina" at bounding box center [666, 430] width 54 height 9
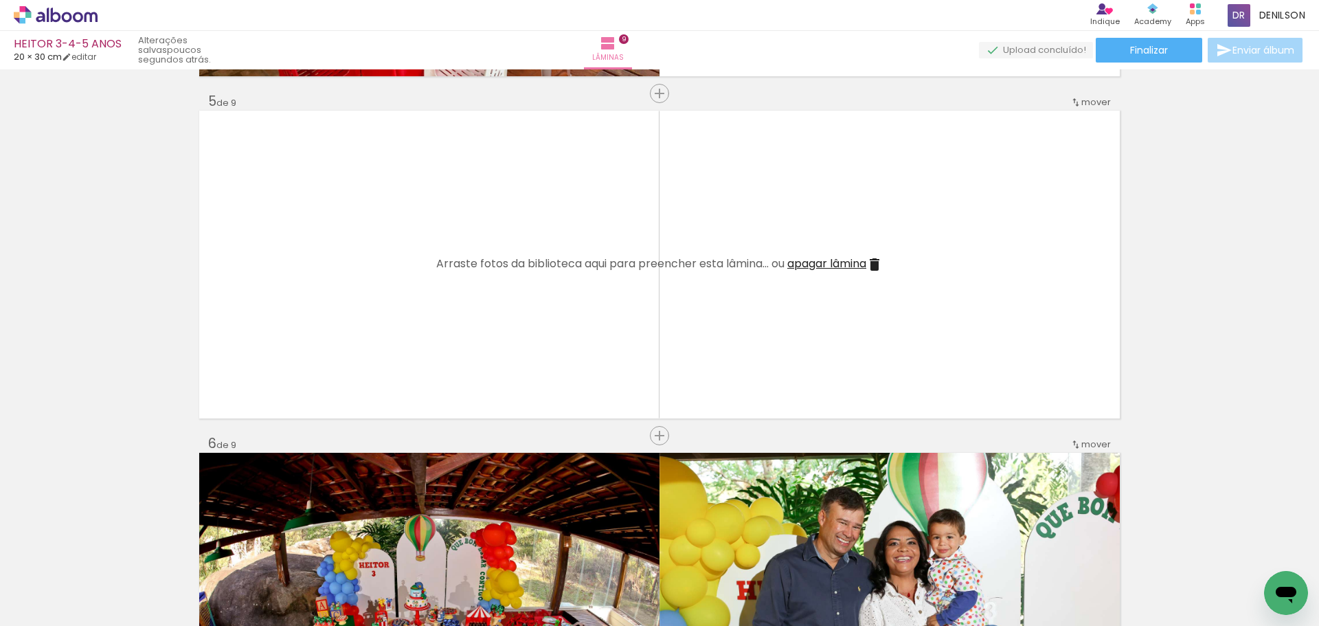
scroll to position [1374, 0]
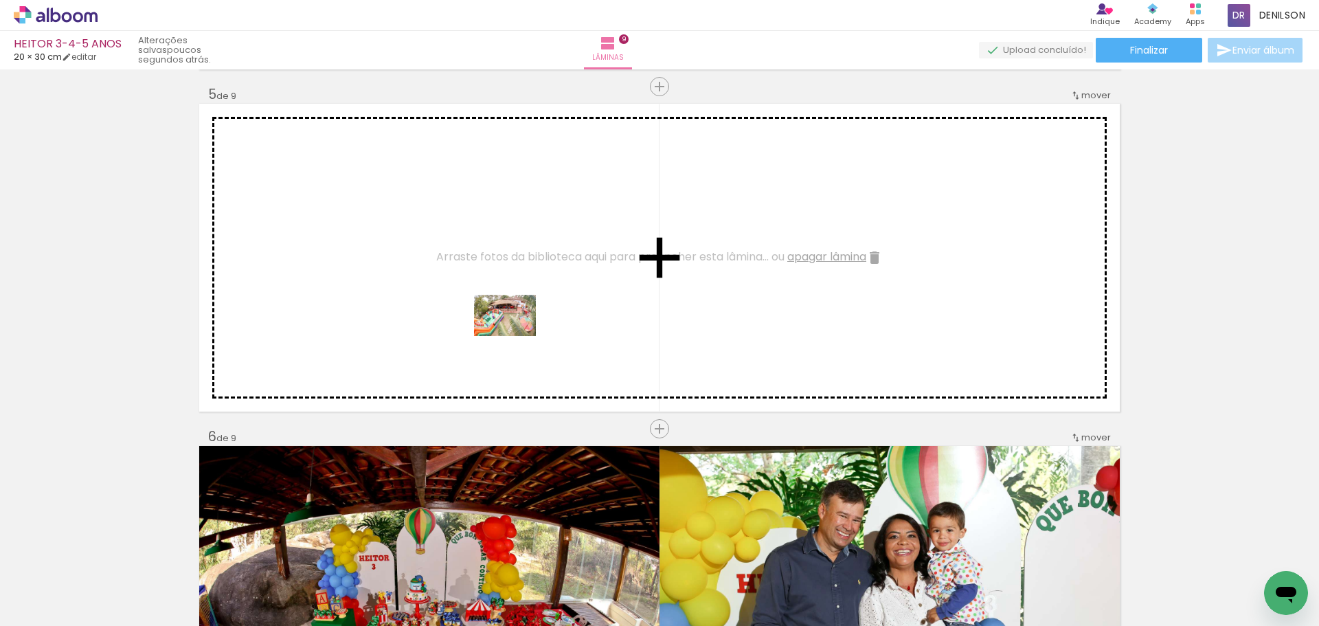
drag, startPoint x: 563, startPoint y: 590, endPoint x: 515, endPoint y: 336, distance: 258.1
click at [515, 336] on quentale-workspace at bounding box center [659, 313] width 1319 height 626
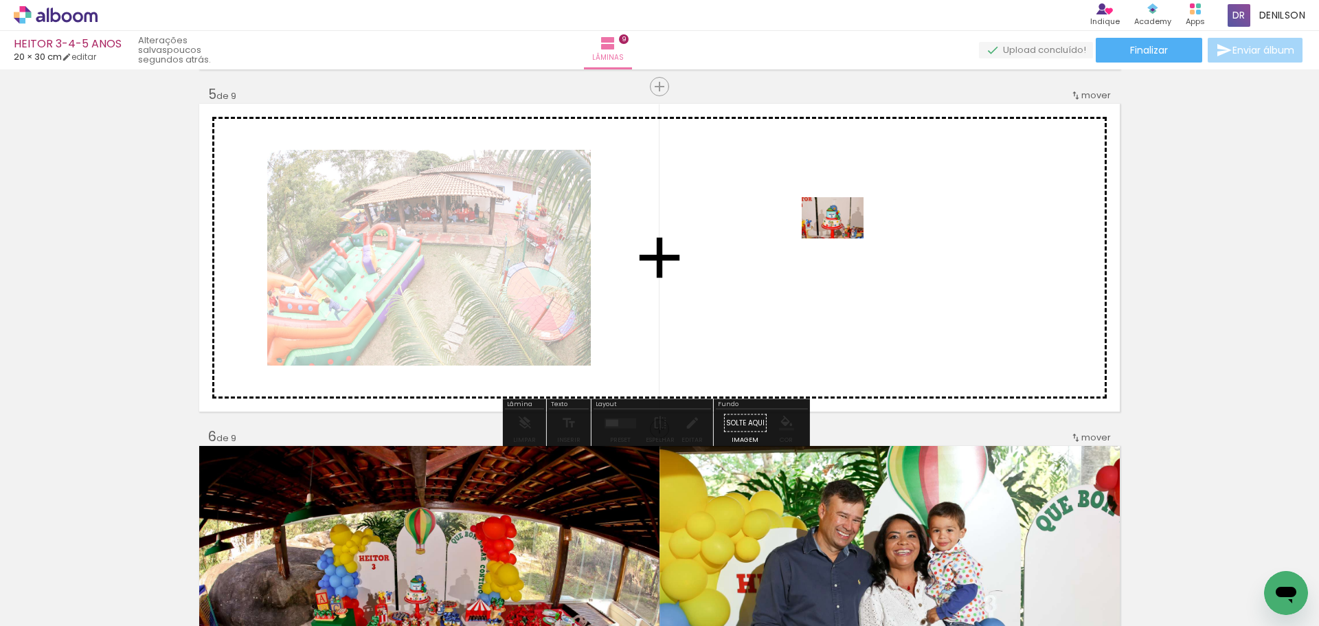
drag, startPoint x: 562, startPoint y: 520, endPoint x: 843, endPoint y: 237, distance: 398.4
click at [843, 237] on quentale-workspace at bounding box center [659, 313] width 1319 height 626
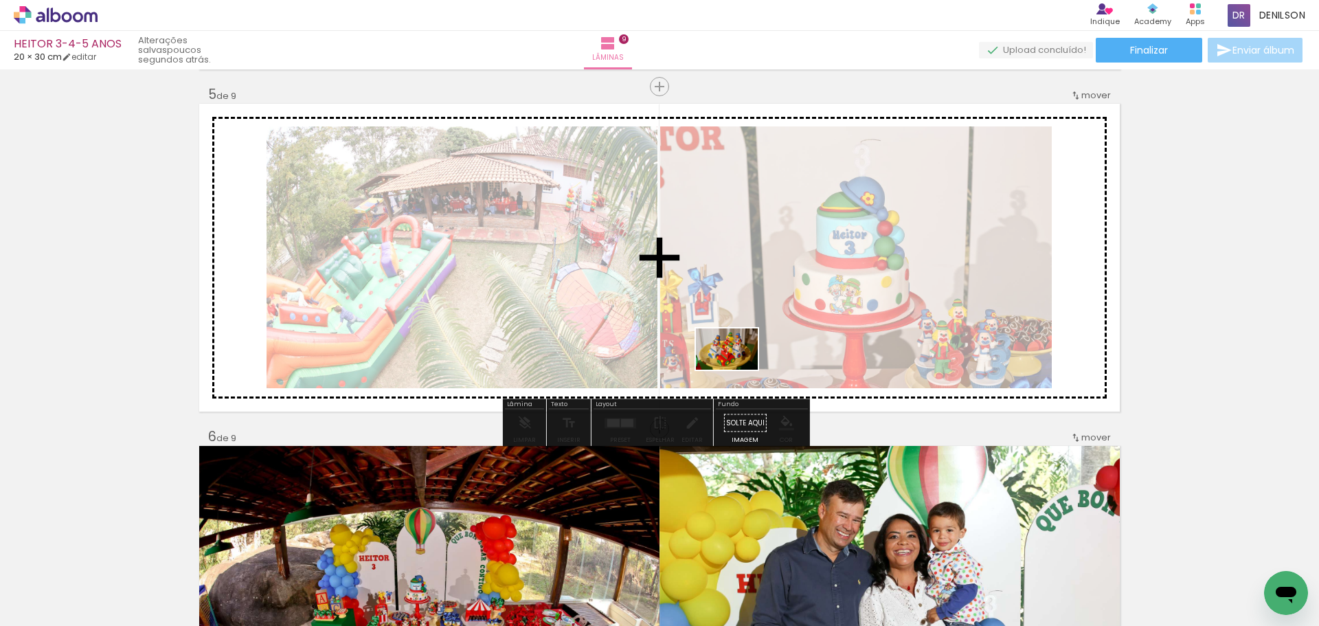
drag, startPoint x: 421, startPoint y: 586, endPoint x: 737, endPoint y: 370, distance: 383.1
click at [737, 370] on quentale-workspace at bounding box center [659, 313] width 1319 height 626
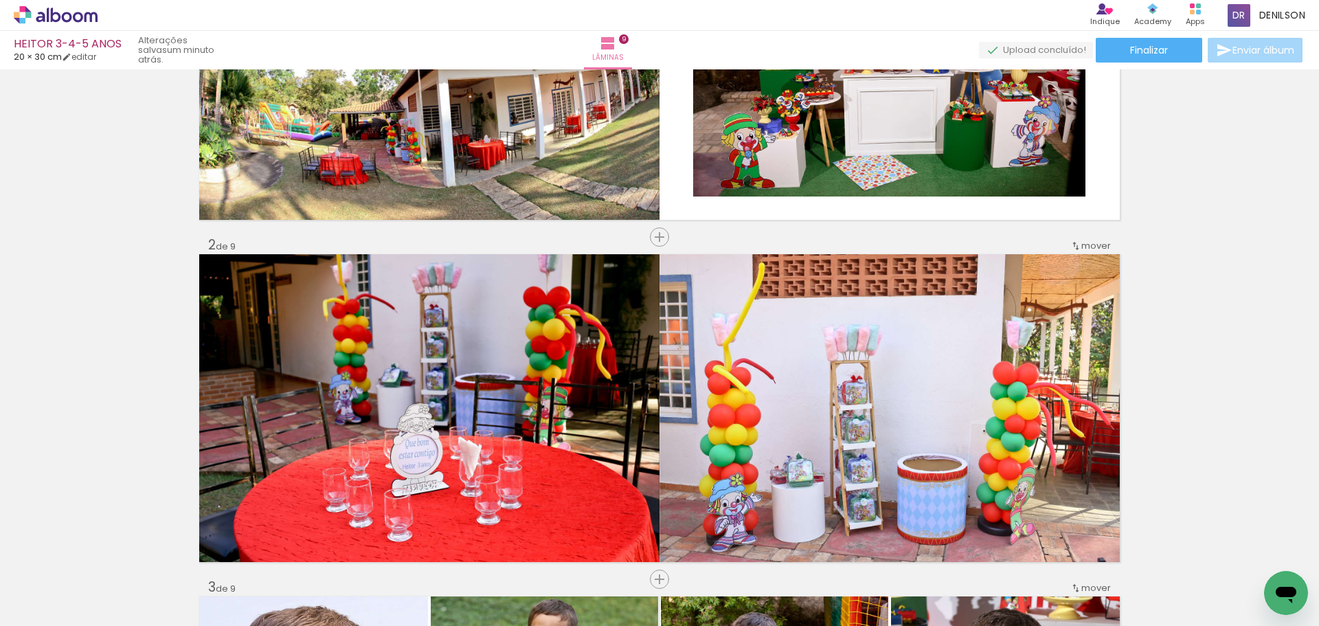
scroll to position [0, 0]
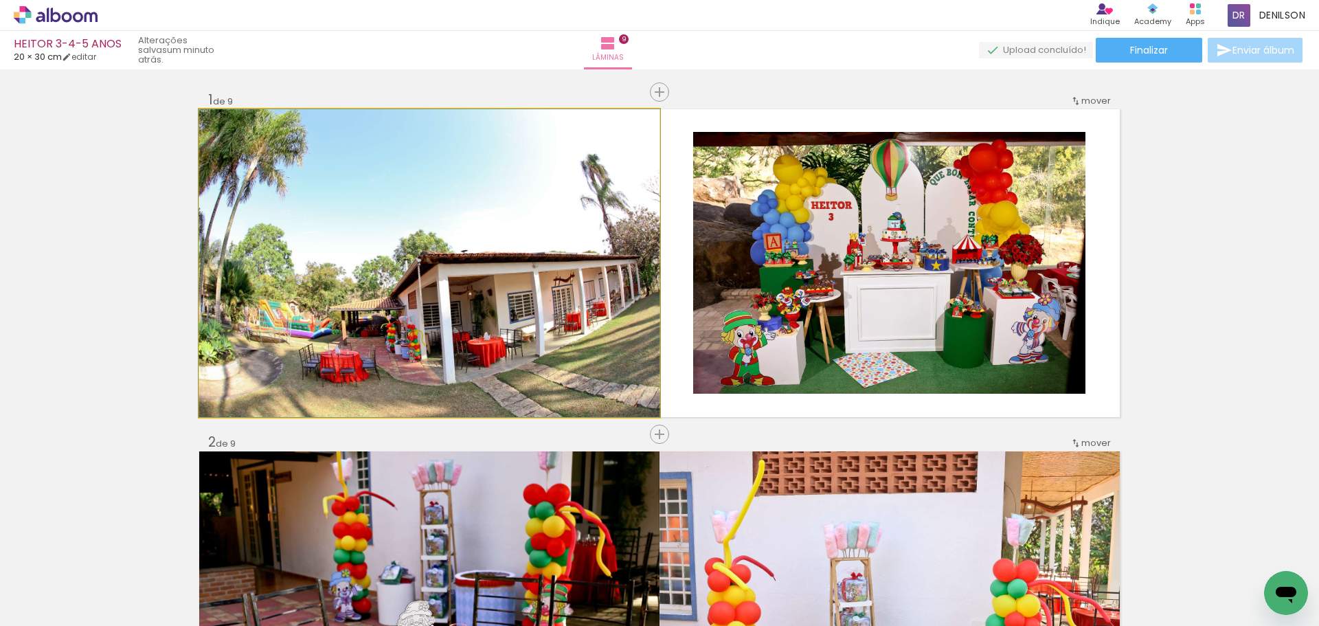
click at [457, 244] on quentale-photo at bounding box center [429, 263] width 460 height 308
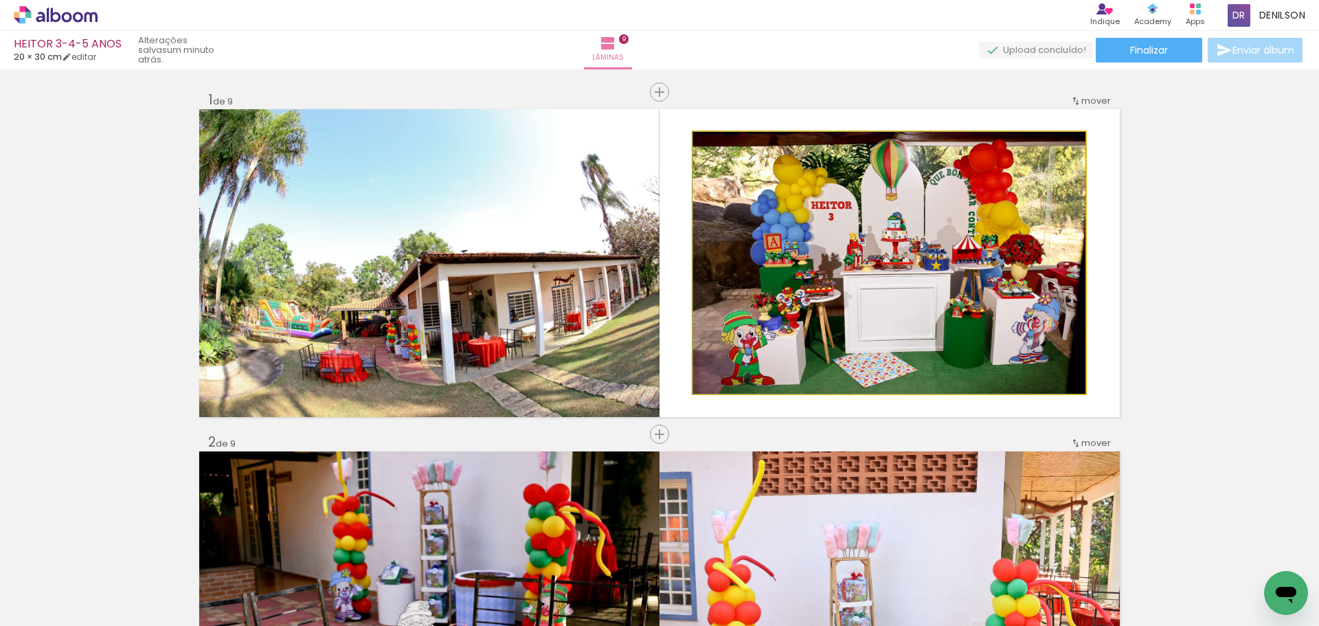
click at [847, 245] on quentale-photo at bounding box center [889, 263] width 392 height 262
click at [862, 260] on quentale-photo at bounding box center [889, 263] width 392 height 262
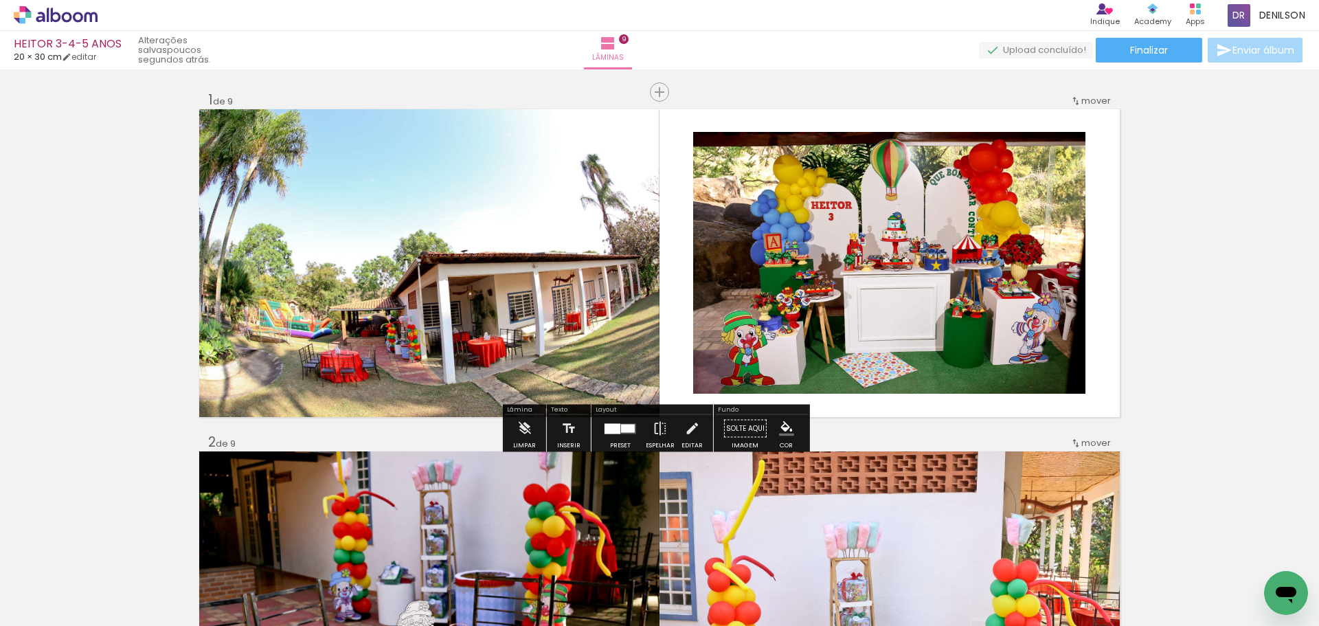
click at [862, 260] on quentale-photo at bounding box center [889, 263] width 392 height 262
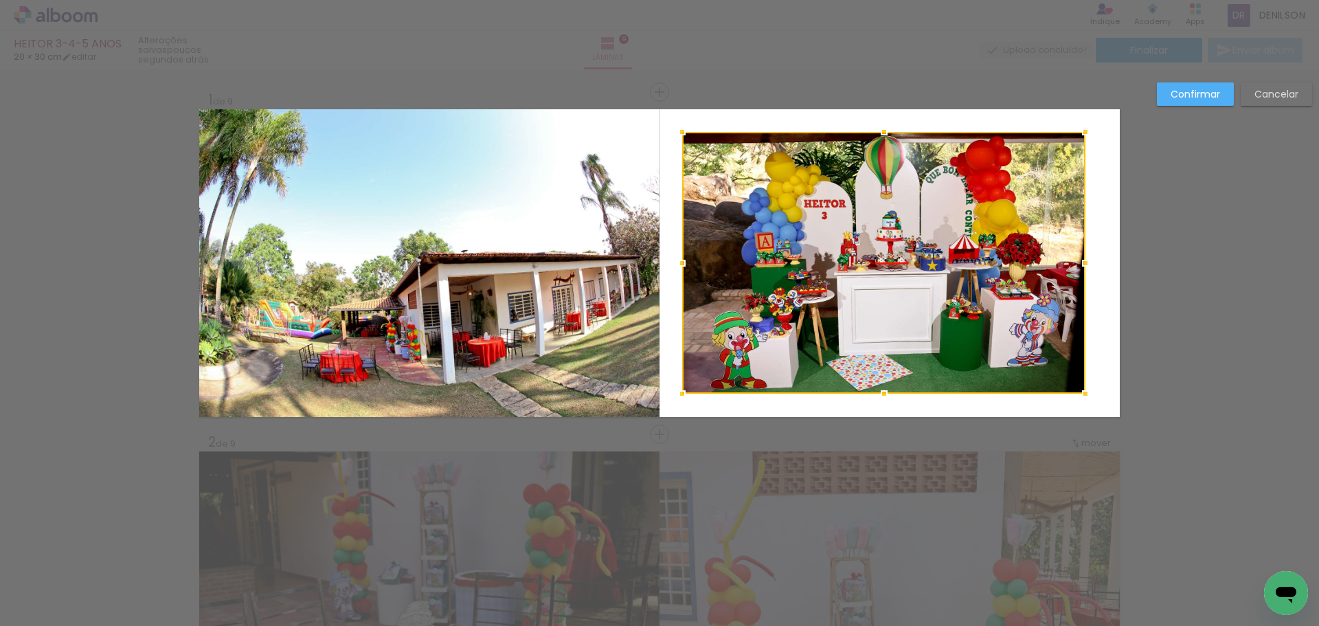
drag, startPoint x: 694, startPoint y: 263, endPoint x: 683, endPoint y: 261, distance: 11.2
click at [682, 262] on div at bounding box center [682, 262] width 27 height 27
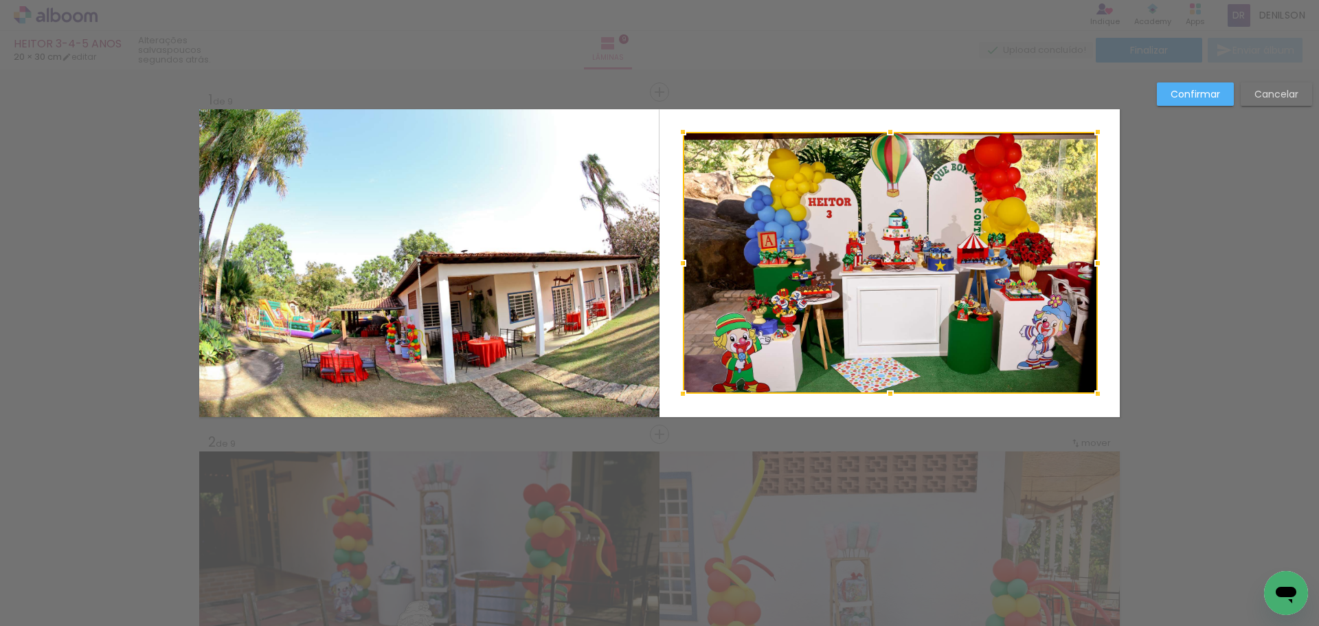
drag, startPoint x: 1082, startPoint y: 263, endPoint x: 1094, endPoint y: 263, distance: 12.4
click at [1094, 263] on div at bounding box center [1097, 262] width 27 height 27
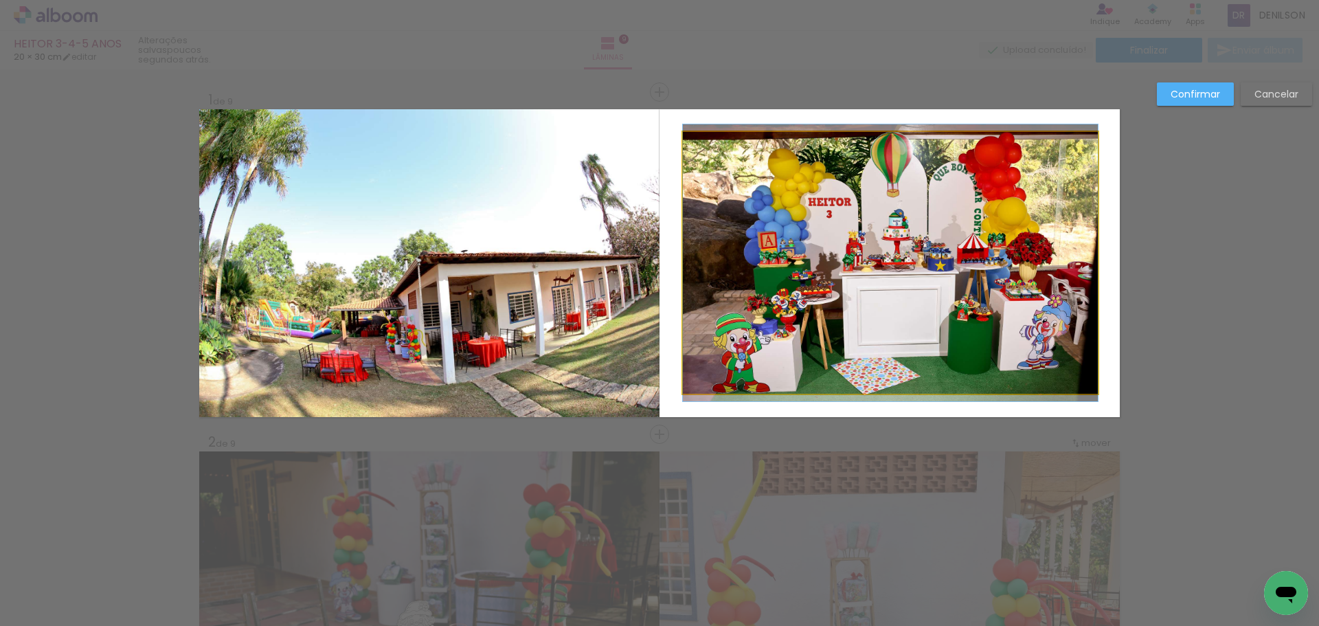
drag, startPoint x: 900, startPoint y: 246, endPoint x: 884, endPoint y: 258, distance: 20.1
click at [900, 246] on quentale-photo at bounding box center [890, 263] width 415 height 262
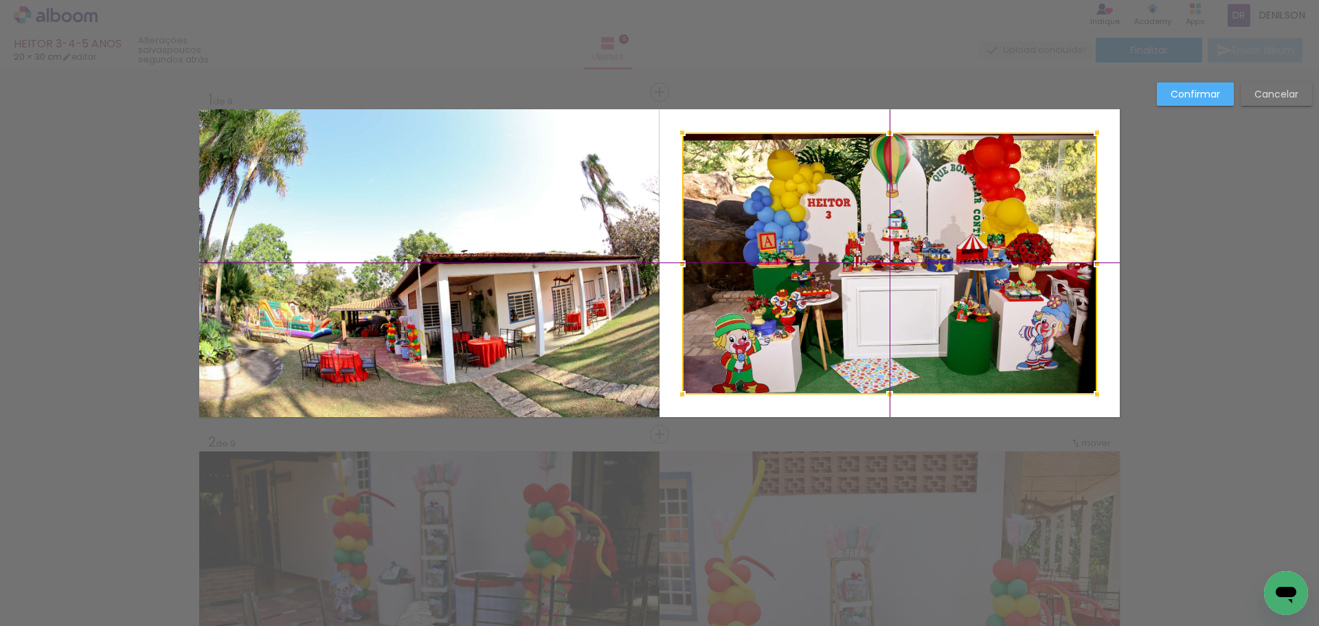
click at [889, 262] on div at bounding box center [889, 264] width 415 height 262
click at [0, 0] on slot "Confirmar" at bounding box center [0, 0] width 0 height 0
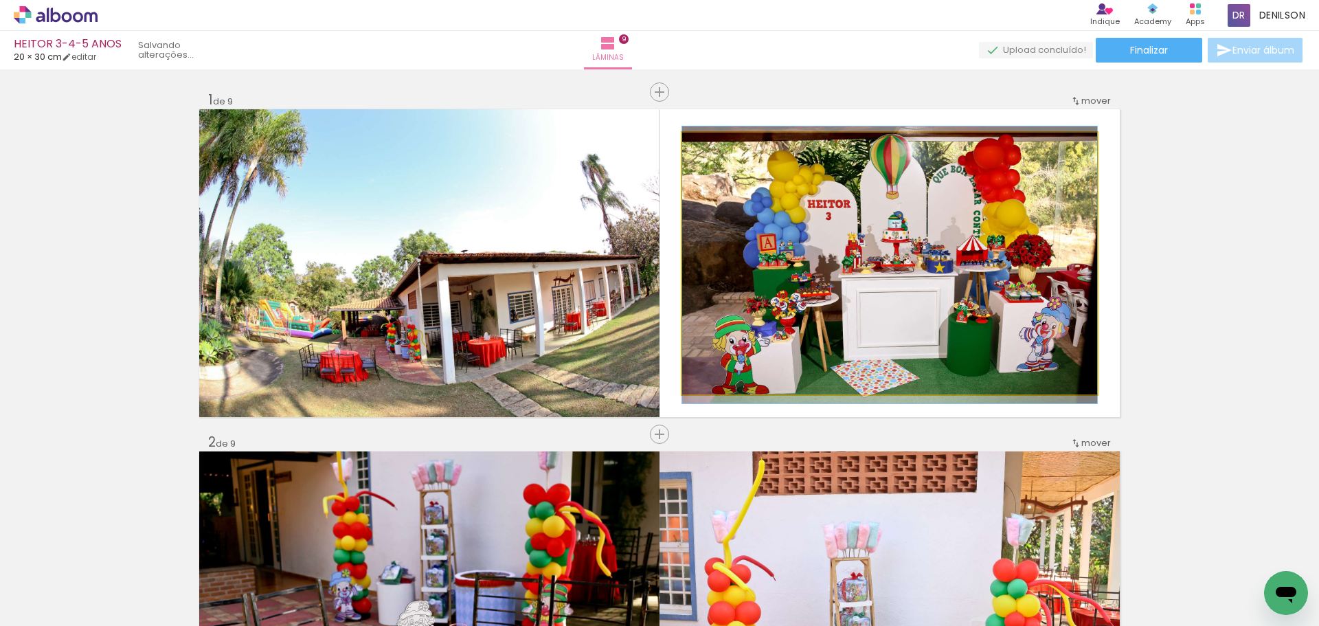
drag, startPoint x: 918, startPoint y: 260, endPoint x: 926, endPoint y: 262, distance: 8.4
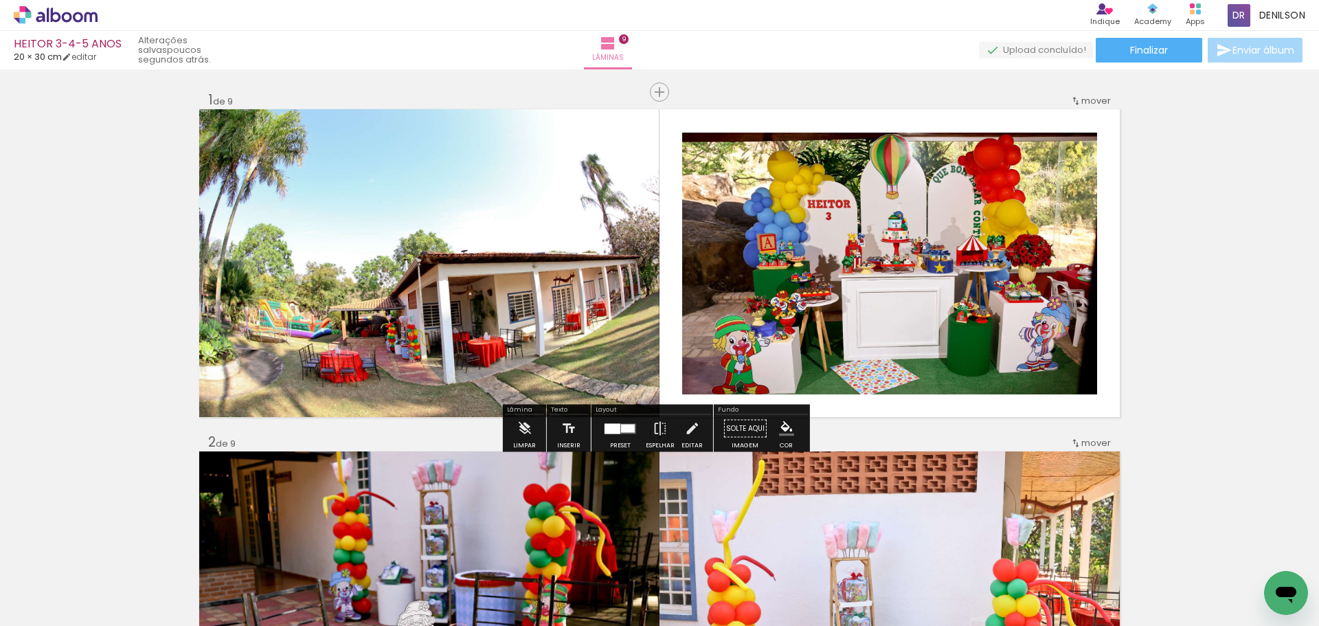
click at [999, 278] on quentale-photo at bounding box center [889, 264] width 415 height 262
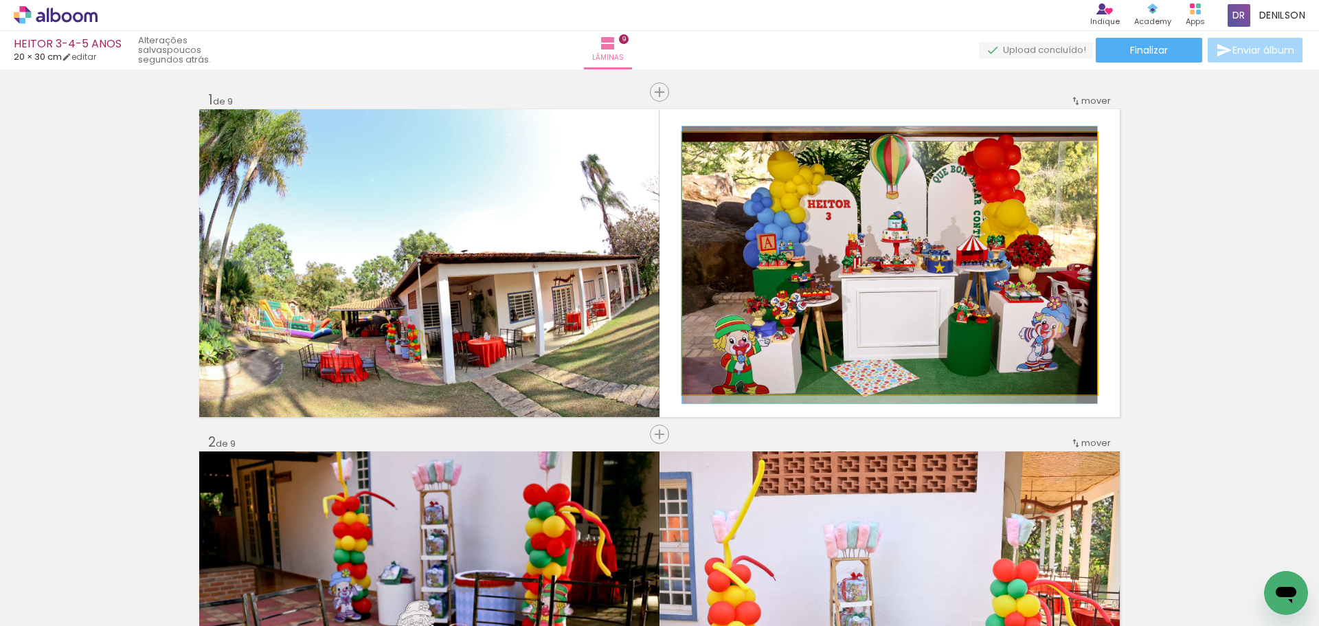
click at [999, 278] on quentale-photo at bounding box center [889, 264] width 415 height 262
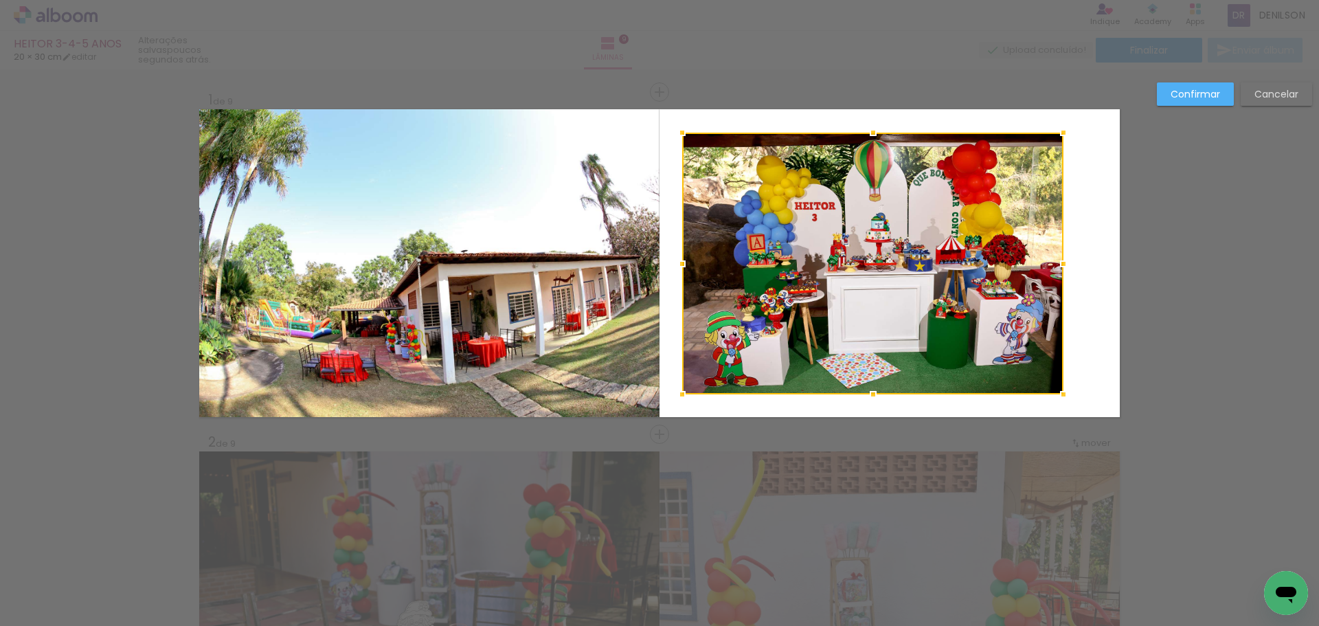
drag, startPoint x: 1094, startPoint y: 266, endPoint x: 1055, endPoint y: 269, distance: 39.3
click at [1055, 269] on div at bounding box center [1063, 263] width 27 height 27
click at [0, 0] on slot "Cancelar" at bounding box center [0, 0] width 0 height 0
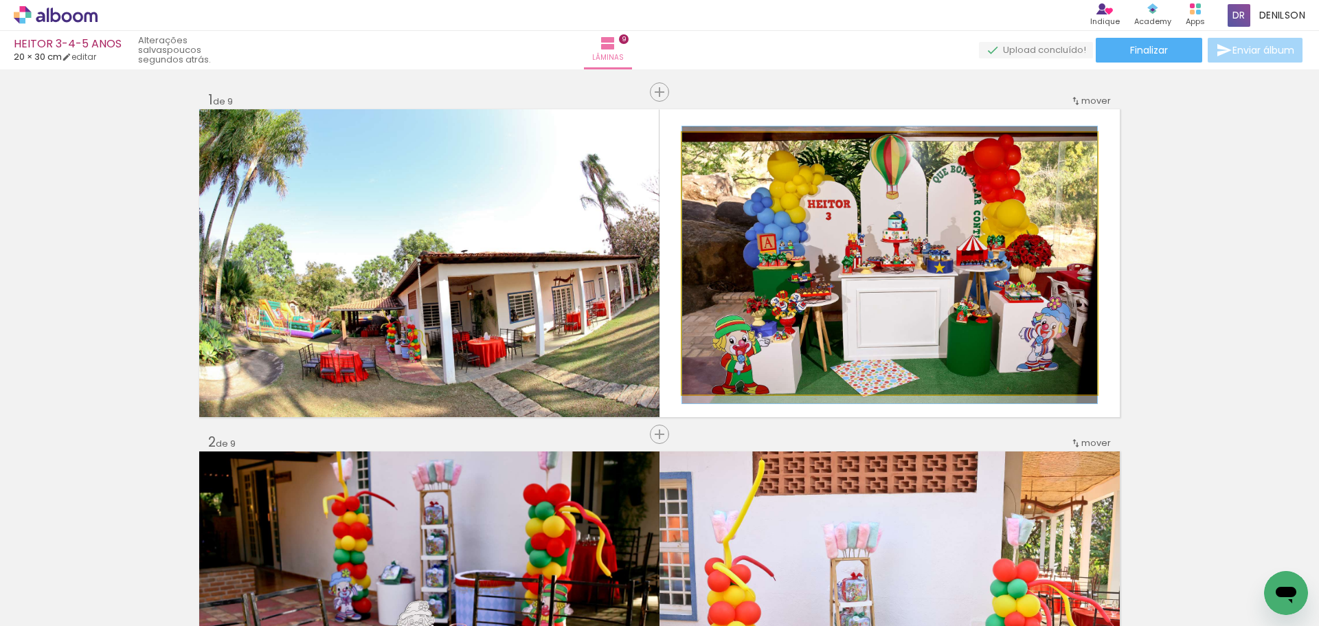
click at [711, 147] on div at bounding box center [714, 147] width 12 height 12
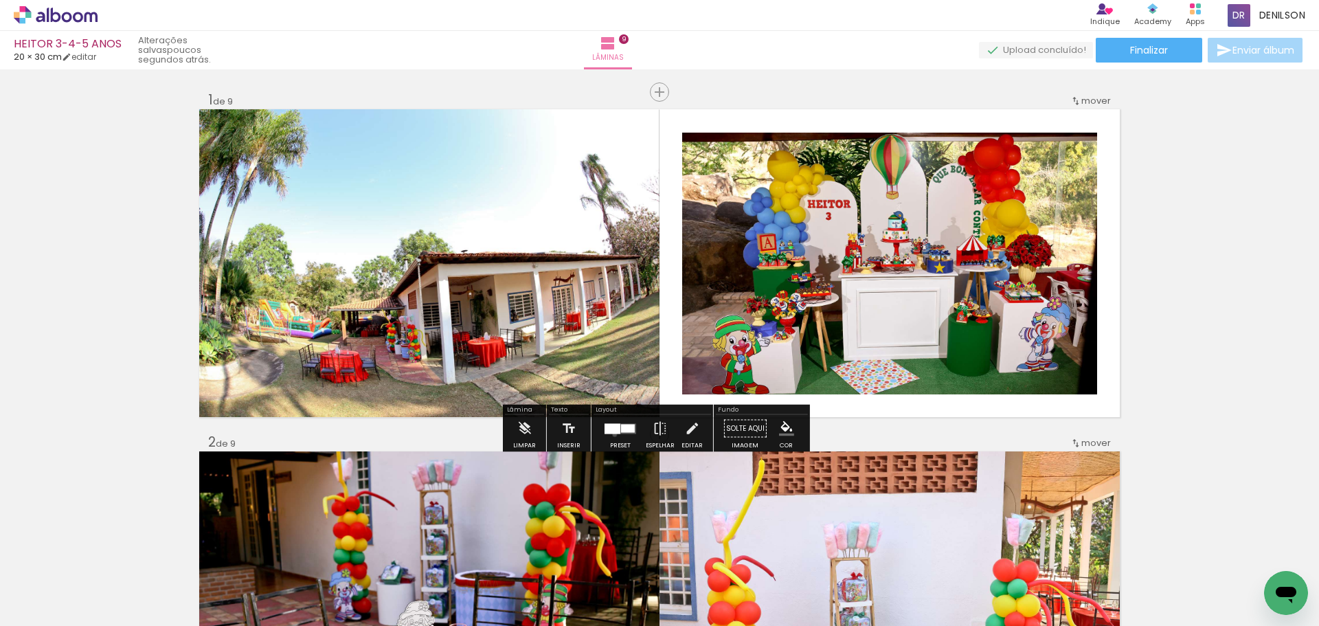
click at [612, 434] on div at bounding box center [620, 428] width 37 height 27
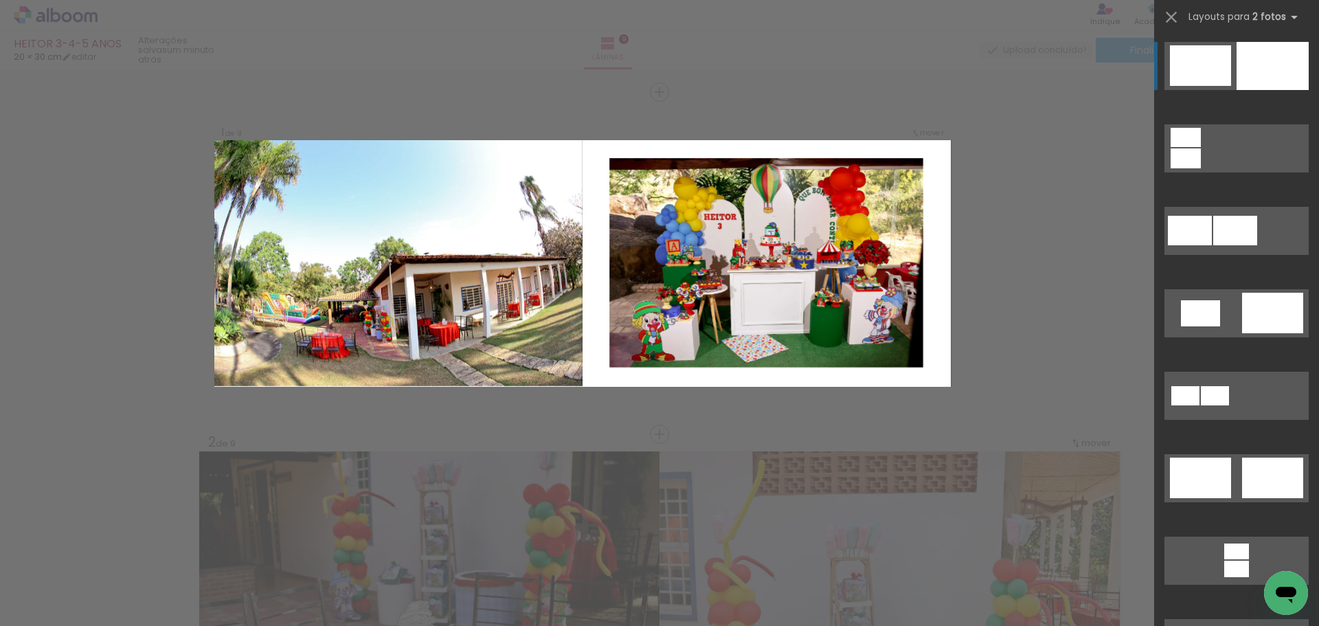
click at [1268, 67] on div at bounding box center [1273, 66] width 72 height 48
click at [1266, 67] on div at bounding box center [1273, 66] width 72 height 48
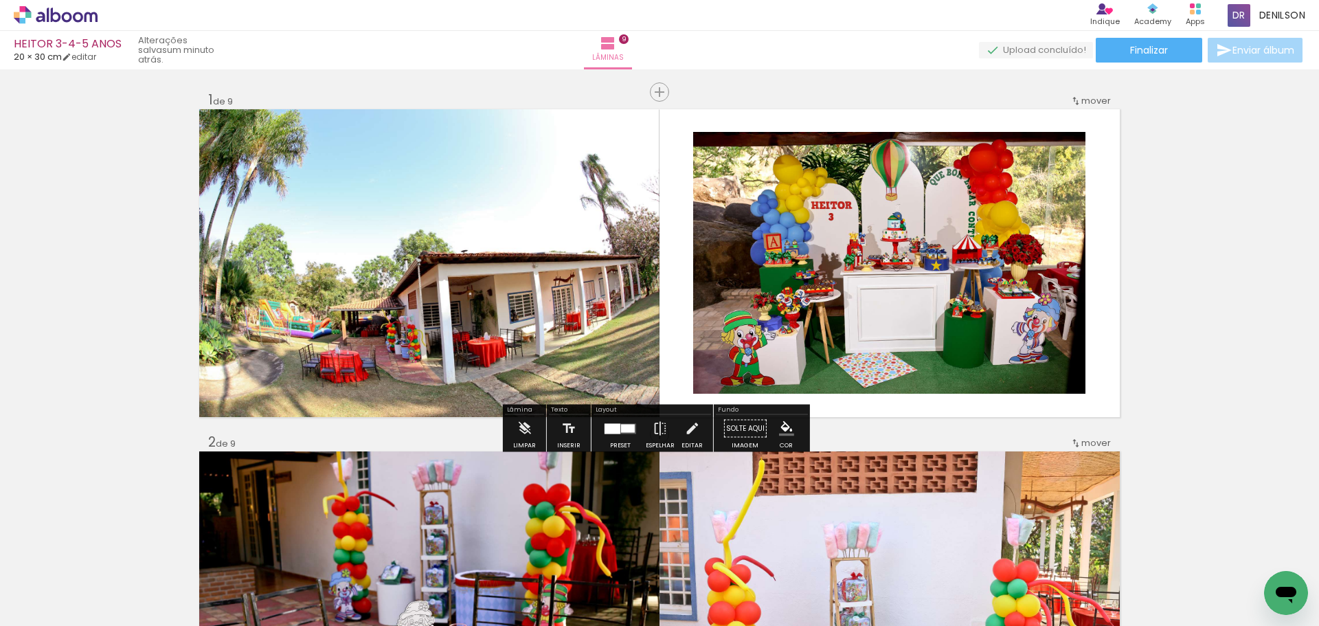
drag, startPoint x: 1168, startPoint y: 244, endPoint x: 987, endPoint y: 262, distance: 180.9
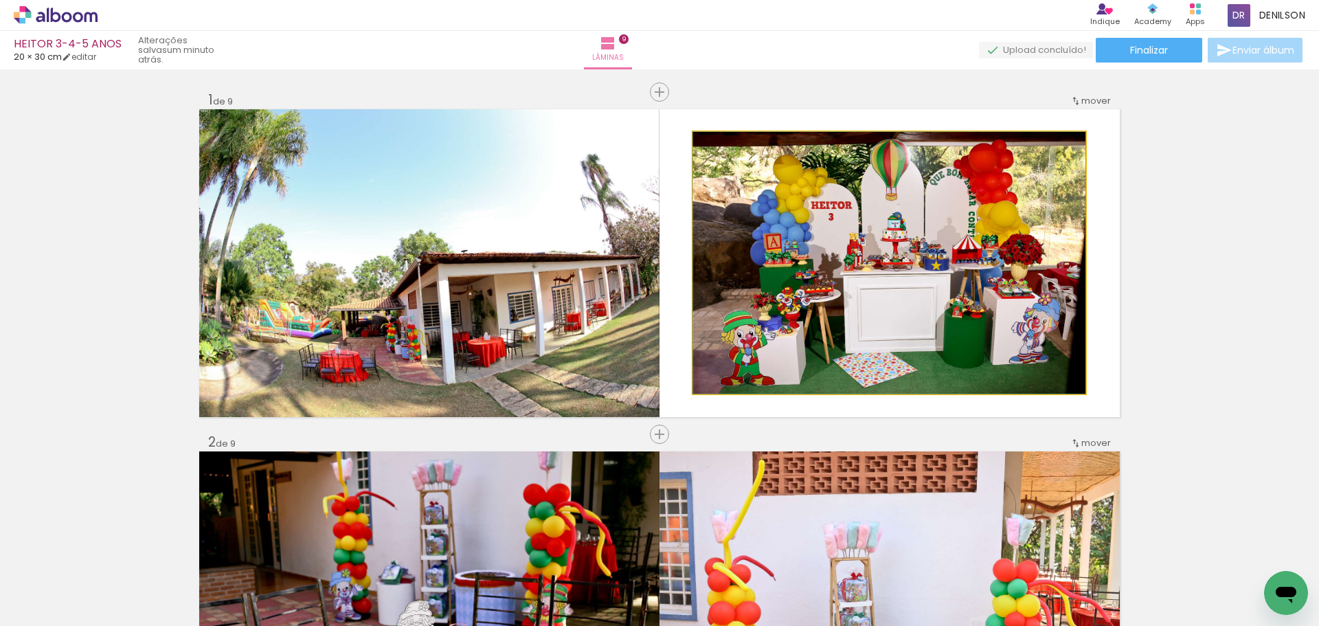
click at [947, 262] on quentale-photo at bounding box center [889, 263] width 392 height 262
click at [1031, 250] on quentale-photo at bounding box center [889, 263] width 392 height 262
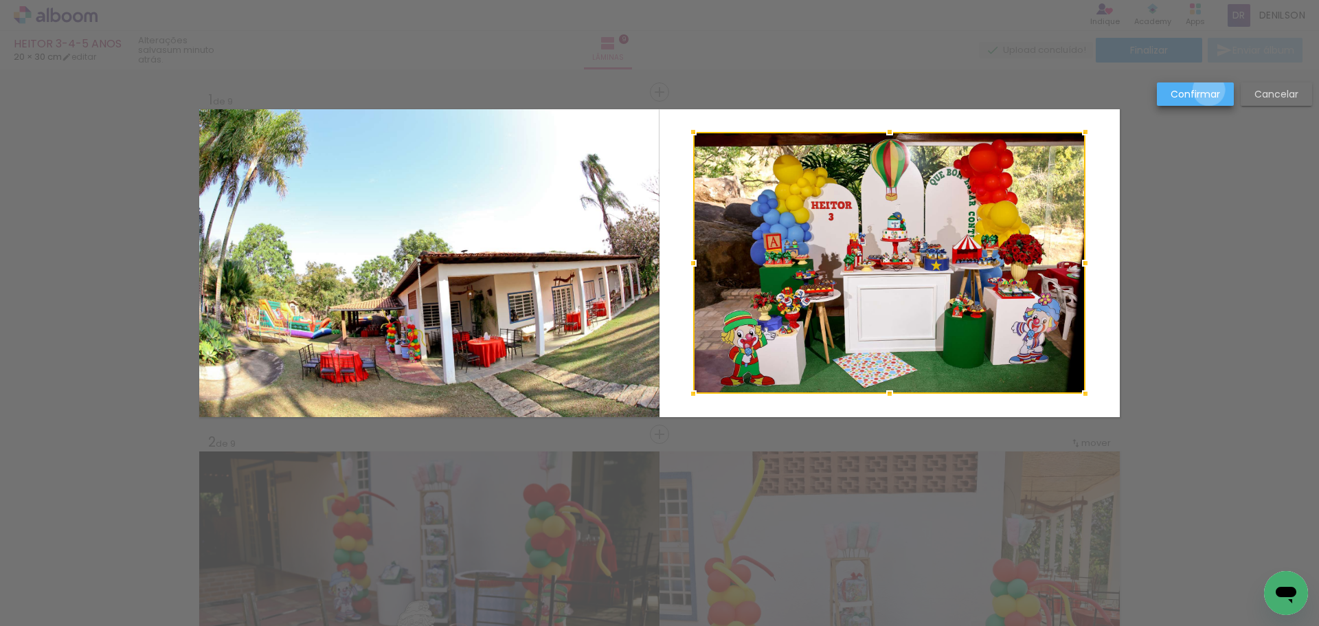
click at [0, 0] on slot "Confirmar" at bounding box center [0, 0] width 0 height 0
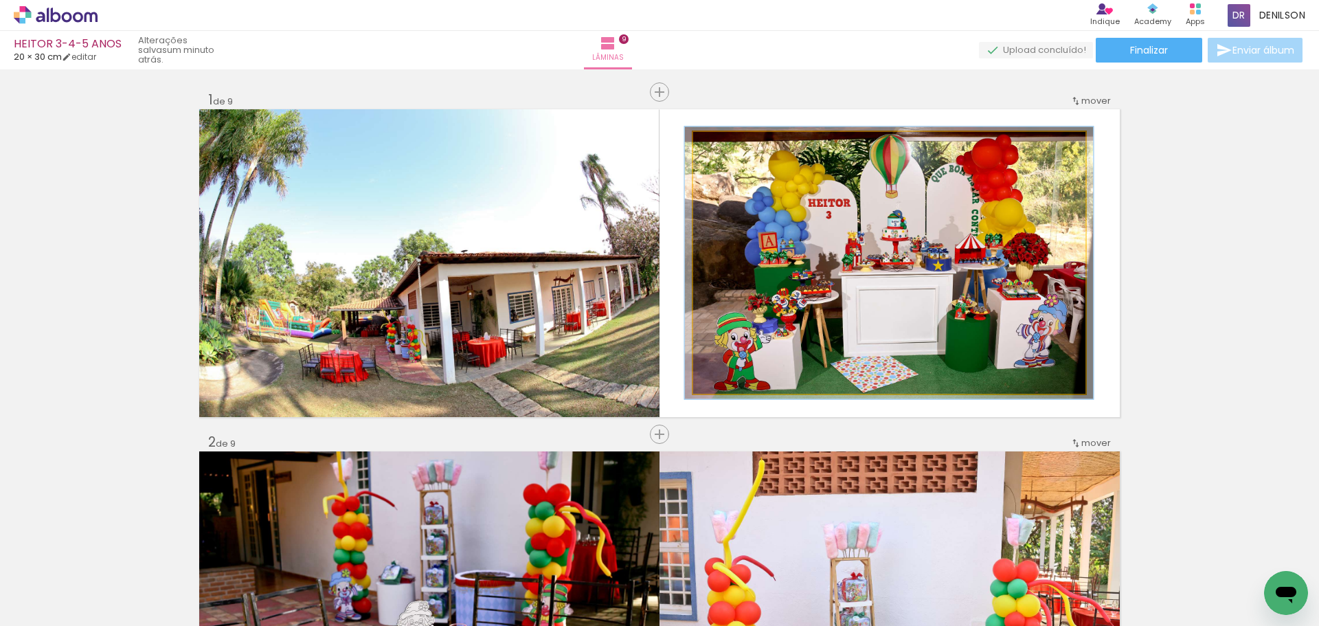
type paper-slider "104"
click at [722, 146] on div at bounding box center [728, 146] width 12 height 12
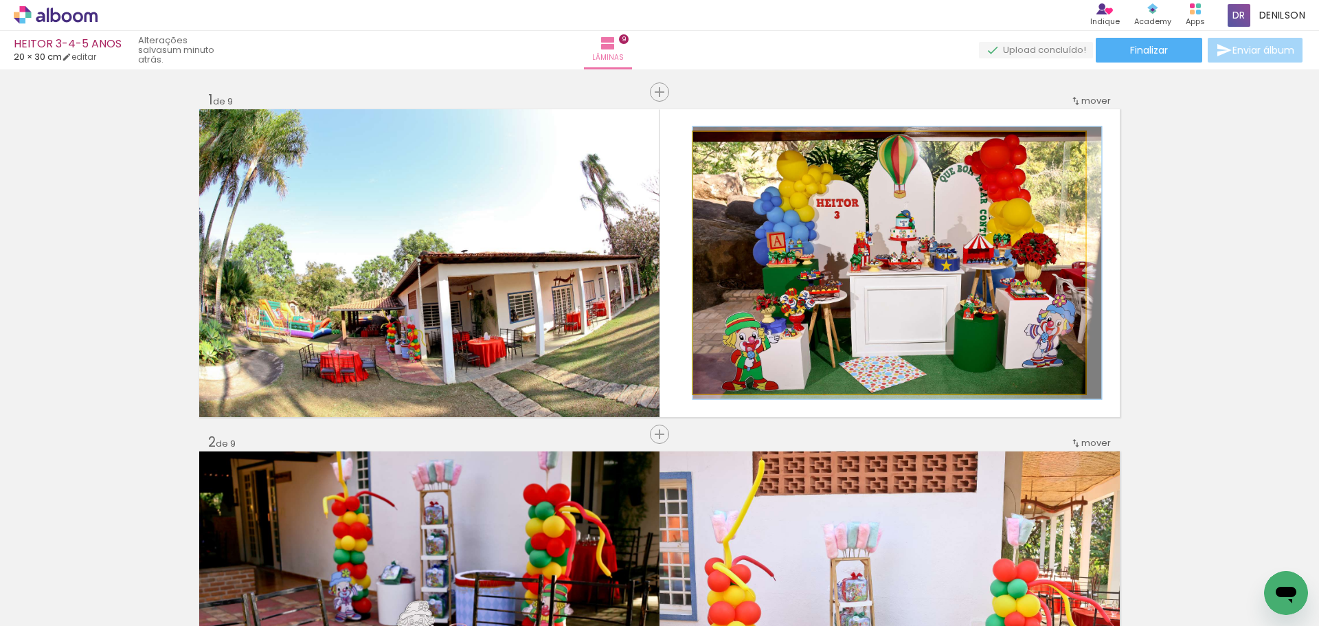
drag, startPoint x: 957, startPoint y: 256, endPoint x: 968, endPoint y: 256, distance: 11.7
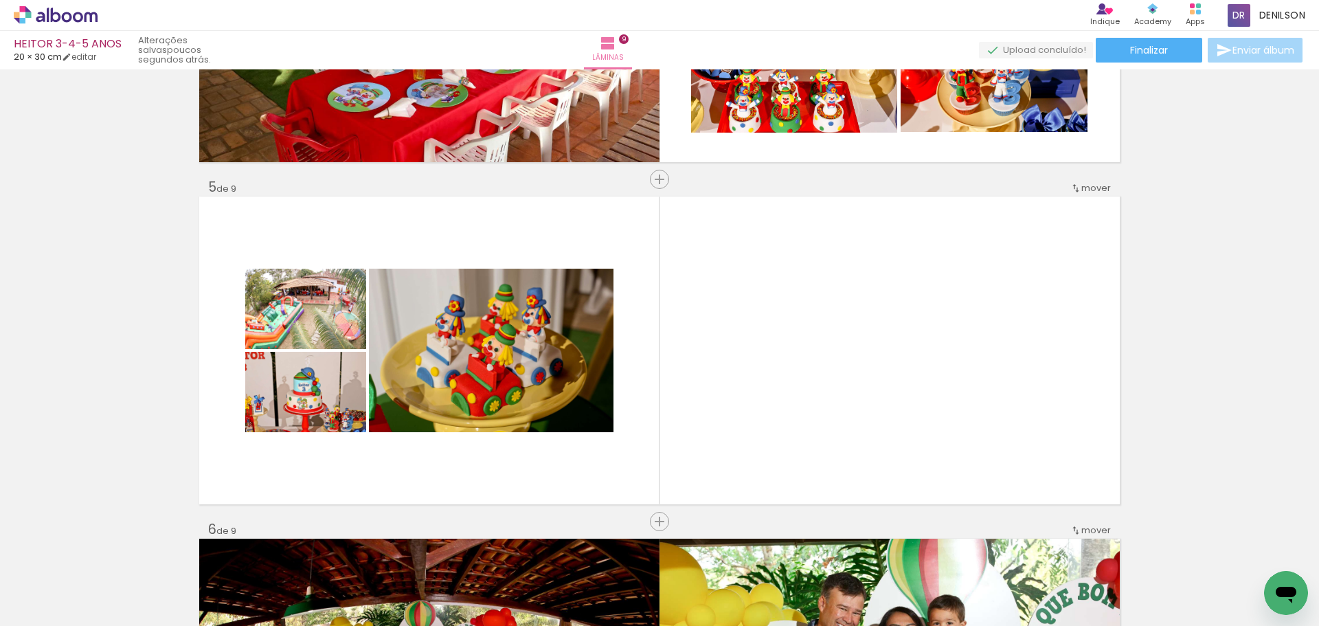
scroll to position [1306, 0]
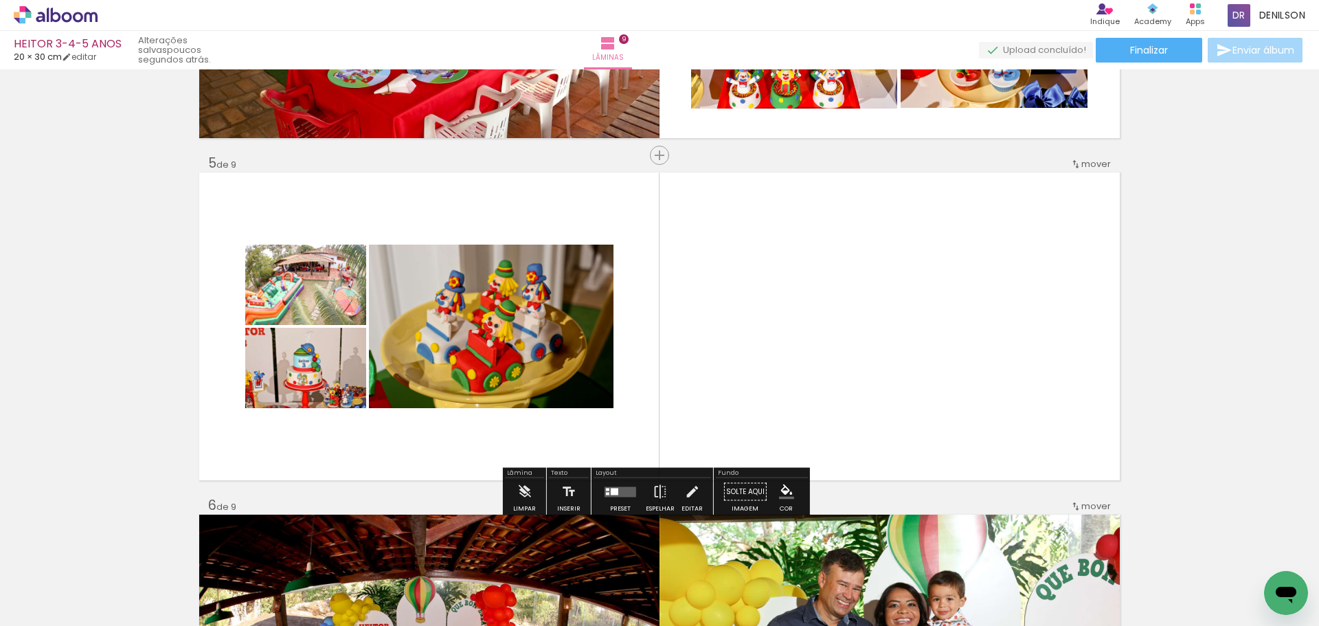
drag, startPoint x: 623, startPoint y: 493, endPoint x: 740, endPoint y: 438, distance: 129.1
click at [624, 493] on quentale-layouter at bounding box center [621, 492] width 32 height 10
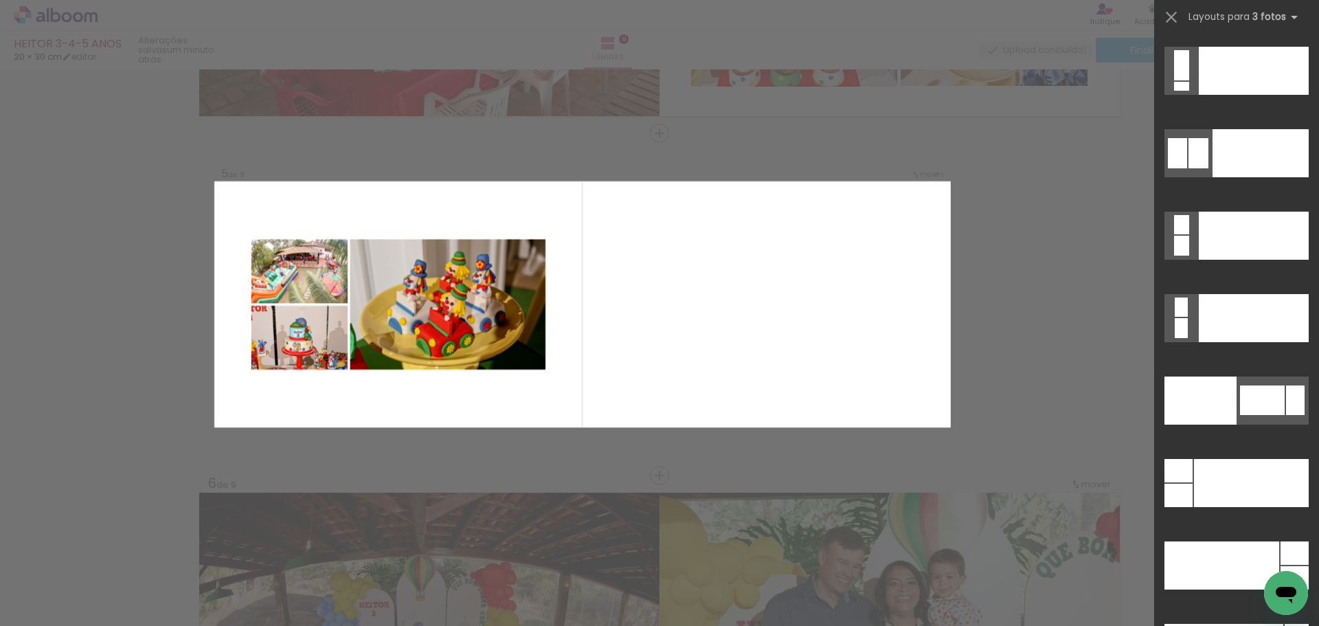
scroll to position [15885, 0]
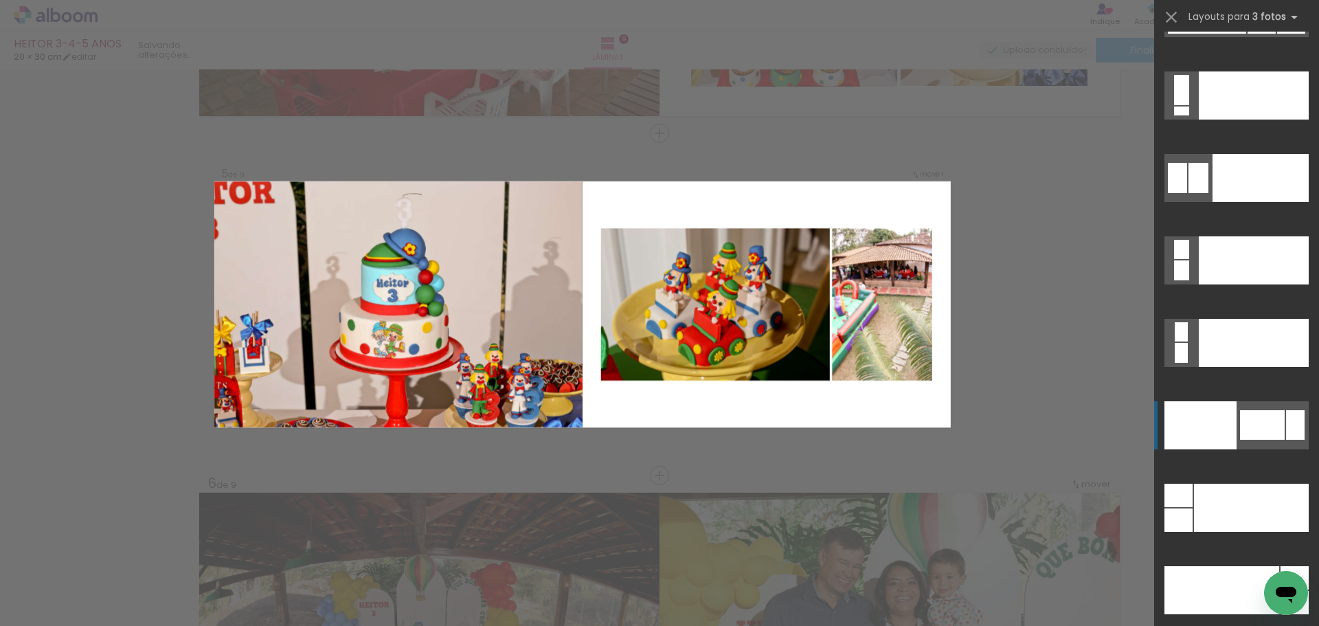
click at [1273, 429] on div at bounding box center [1262, 425] width 45 height 30
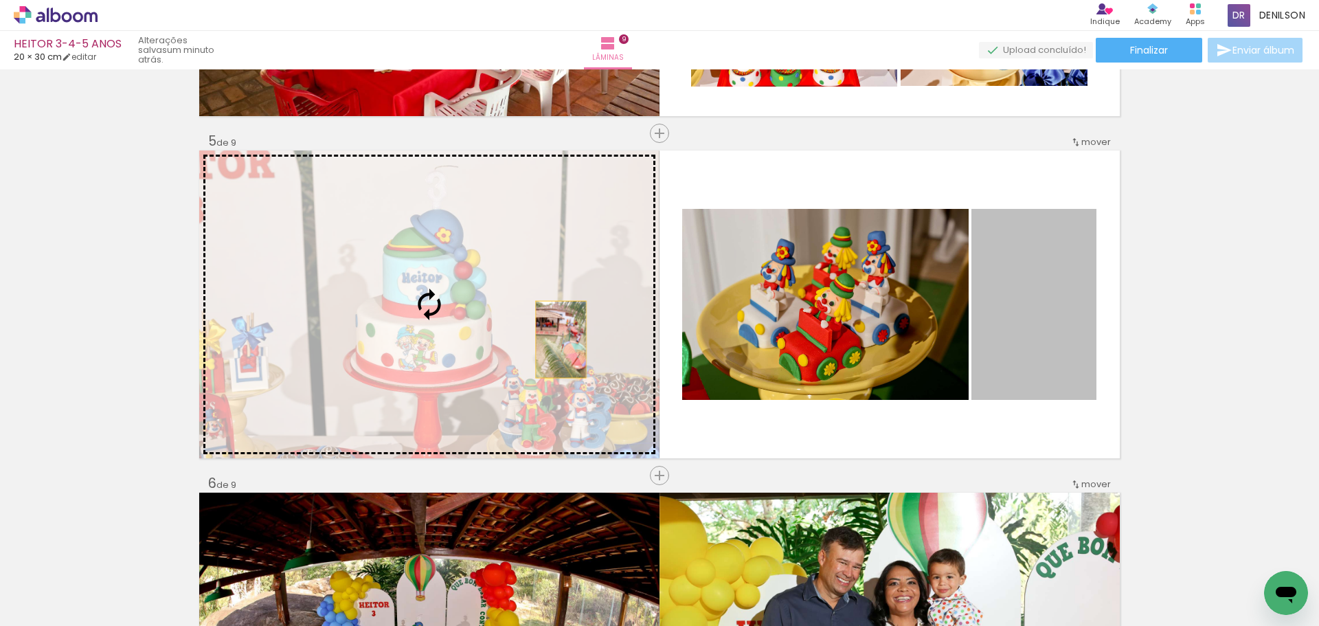
drag, startPoint x: 1046, startPoint y: 340, endPoint x: 546, endPoint y: 338, distance: 499.6
click at [0, 0] on slot at bounding box center [0, 0] width 0 height 0
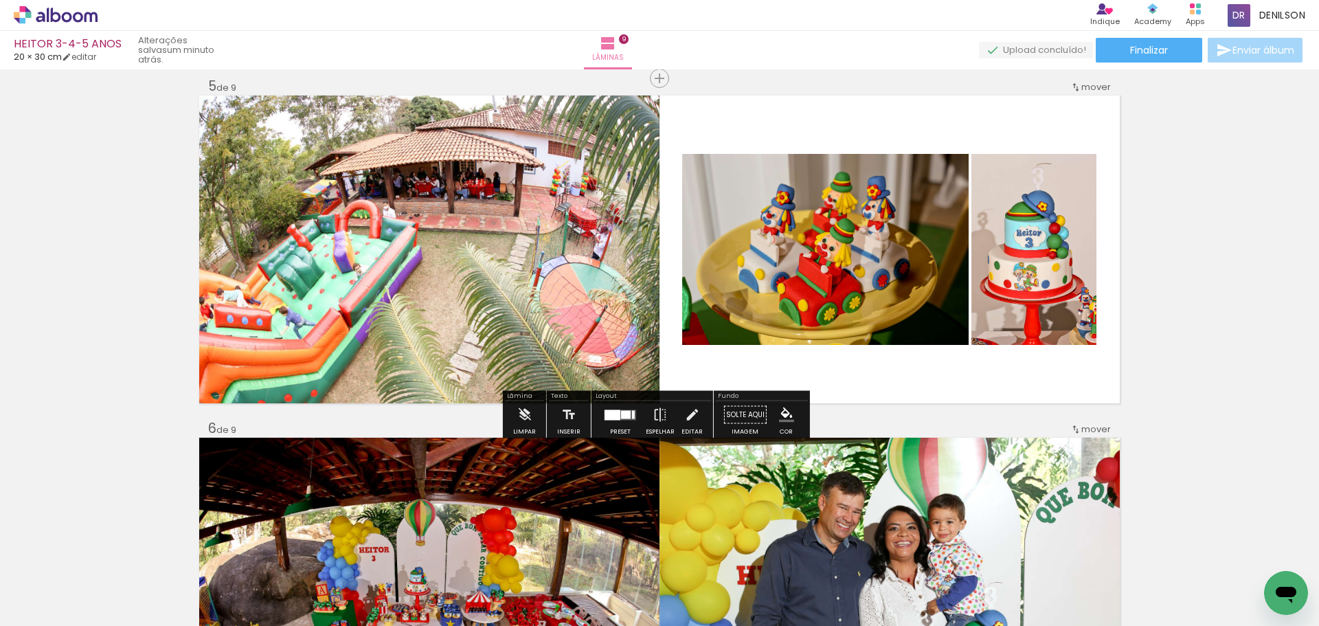
scroll to position [1396, 0]
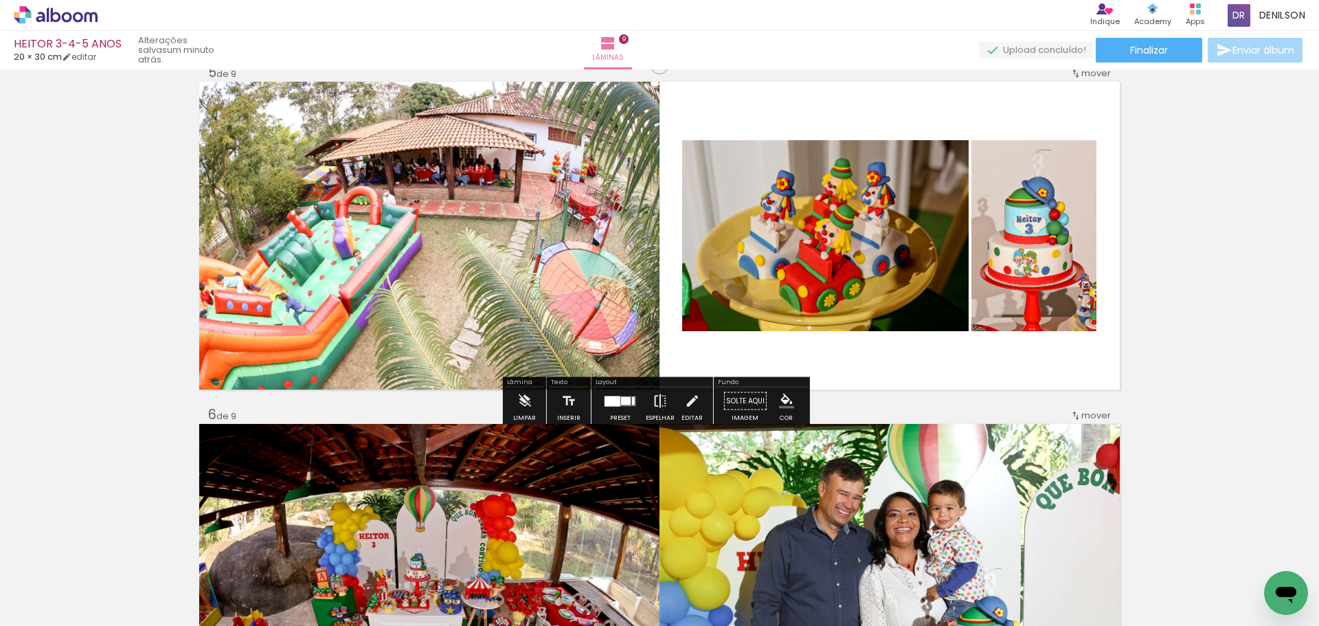
click at [655, 403] on iron-icon at bounding box center [660, 401] width 15 height 27
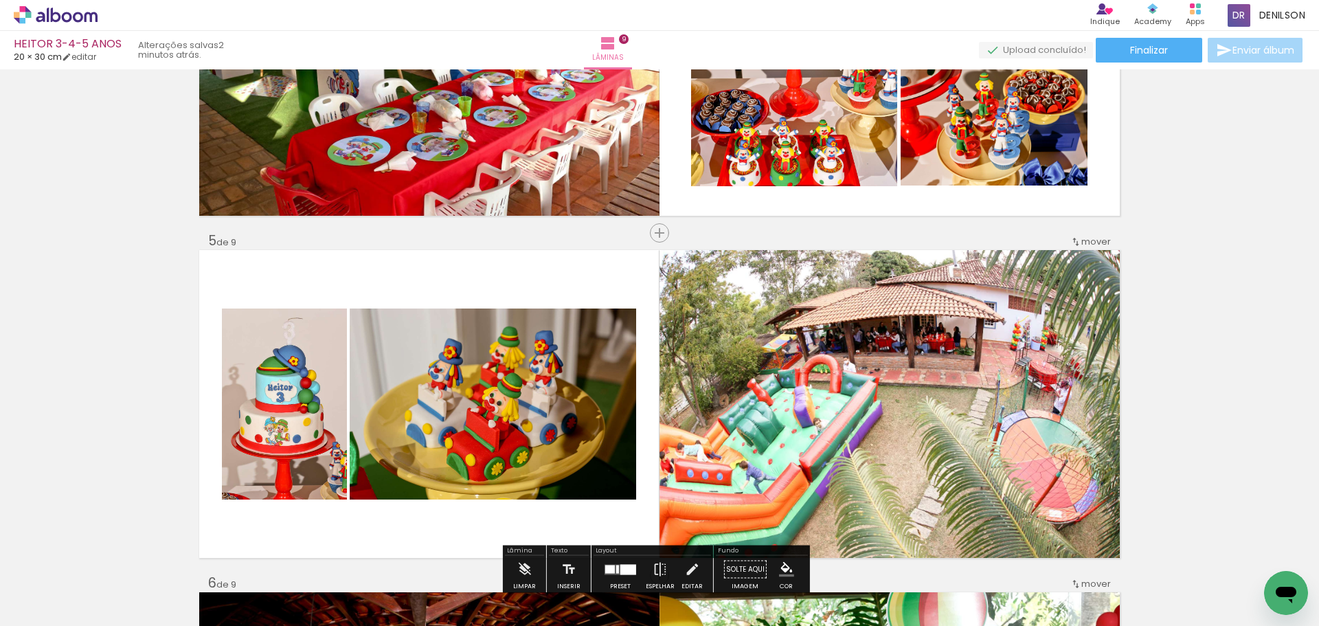
scroll to position [1259, 0]
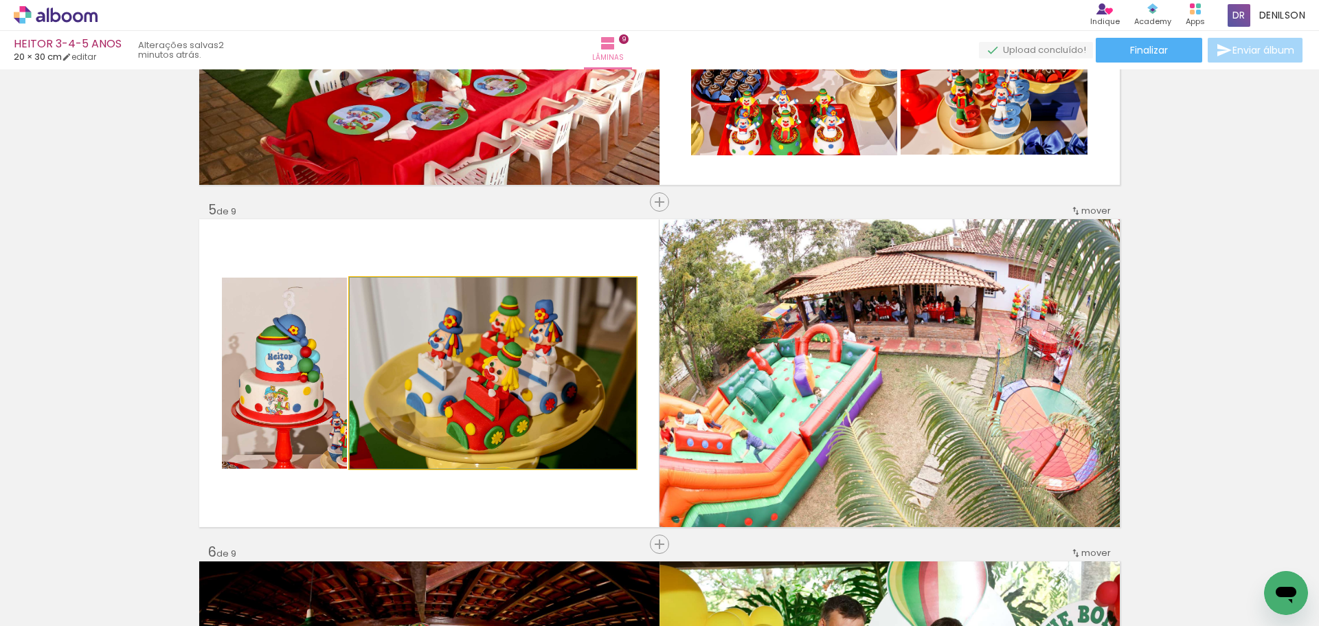
click at [533, 380] on quentale-photo at bounding box center [493, 373] width 287 height 191
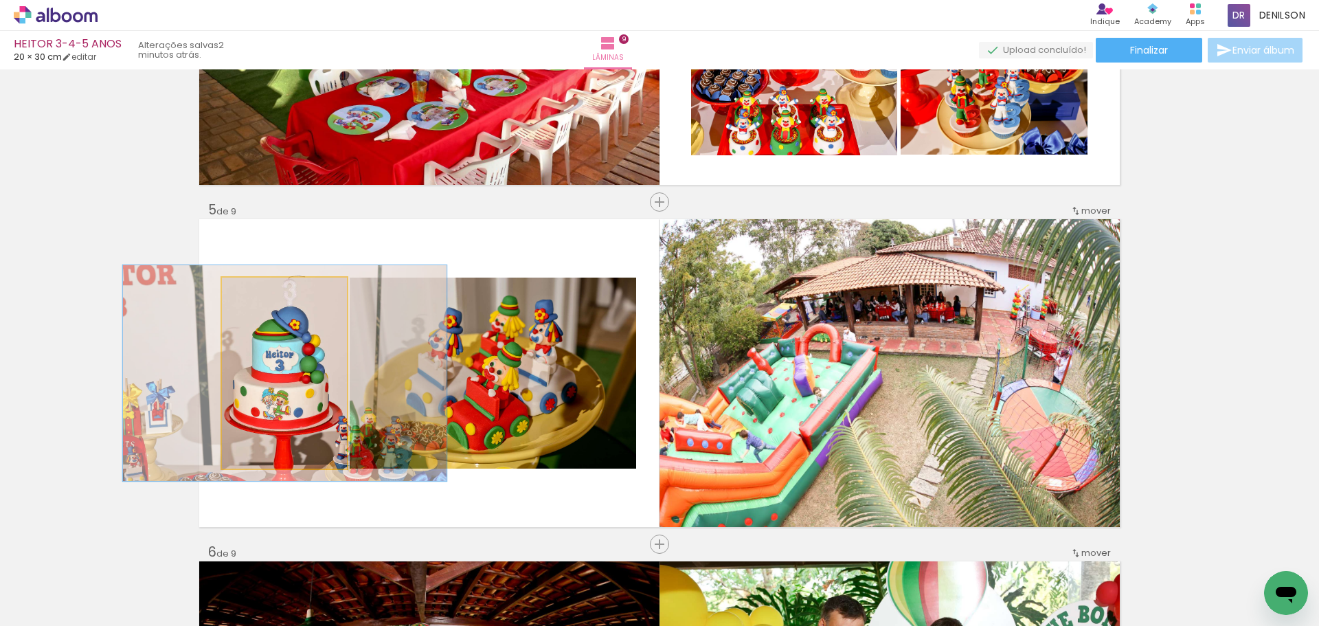
type paper-slider "113"
click at [254, 289] on div at bounding box center [260, 292] width 12 height 12
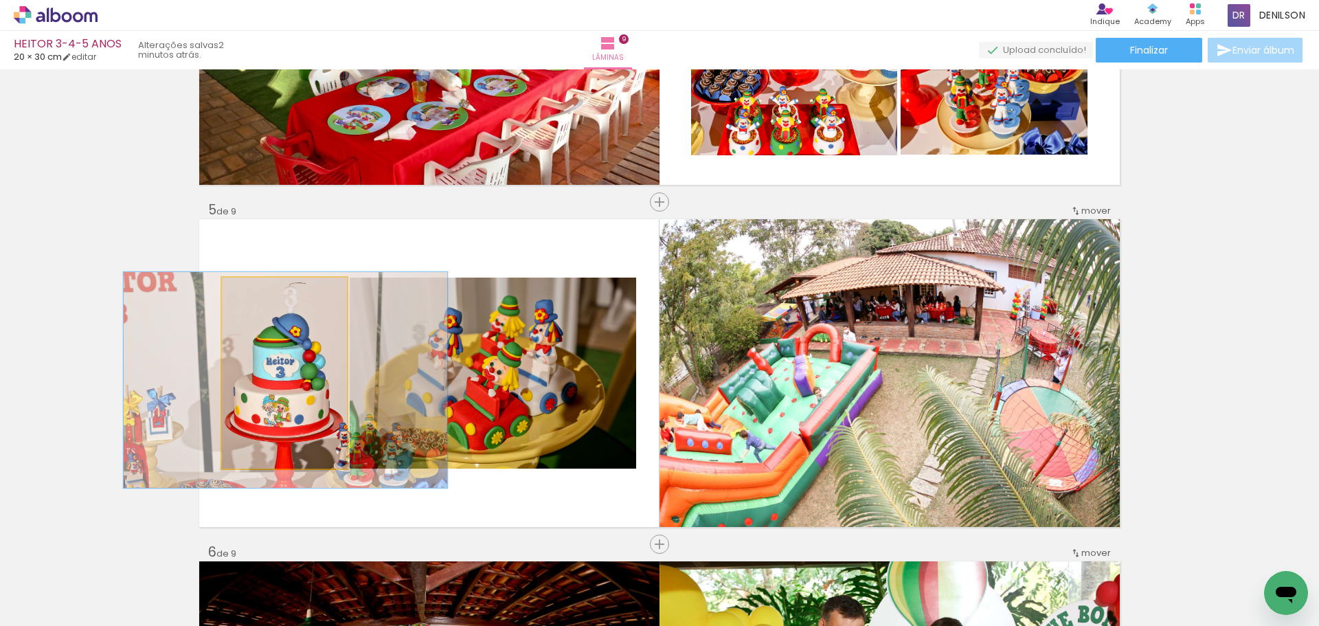
drag, startPoint x: 290, startPoint y: 355, endPoint x: 291, endPoint y: 361, distance: 6.9
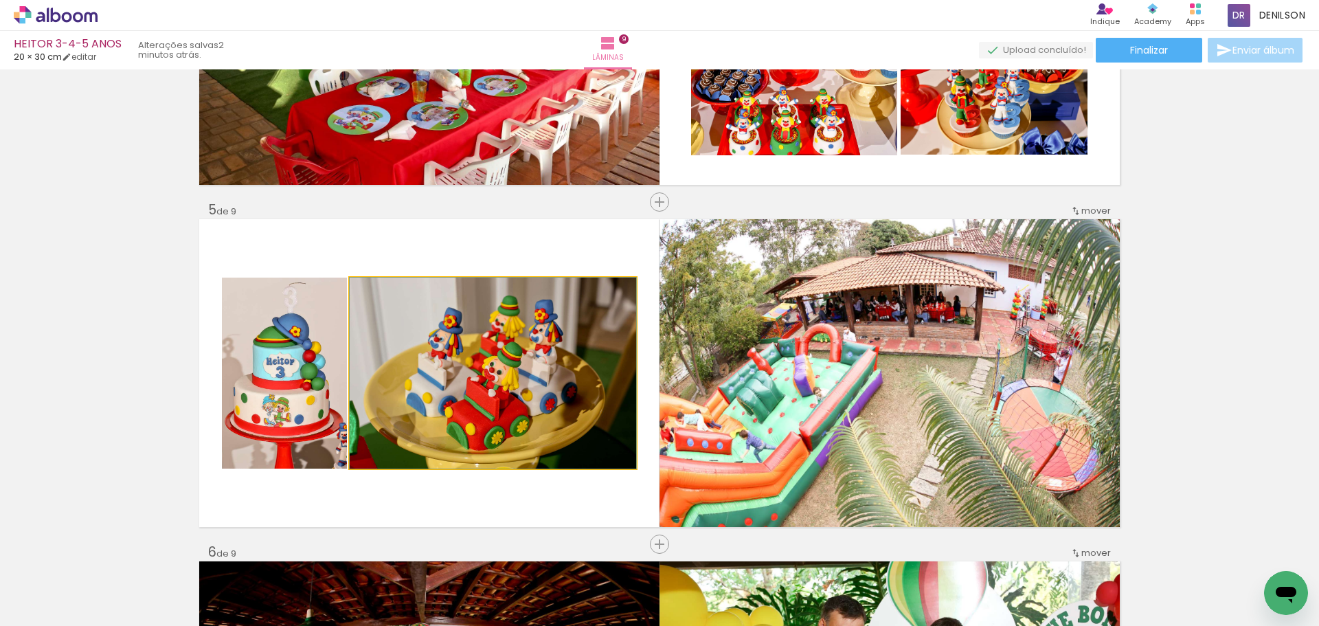
click at [522, 364] on quentale-photo at bounding box center [493, 373] width 287 height 191
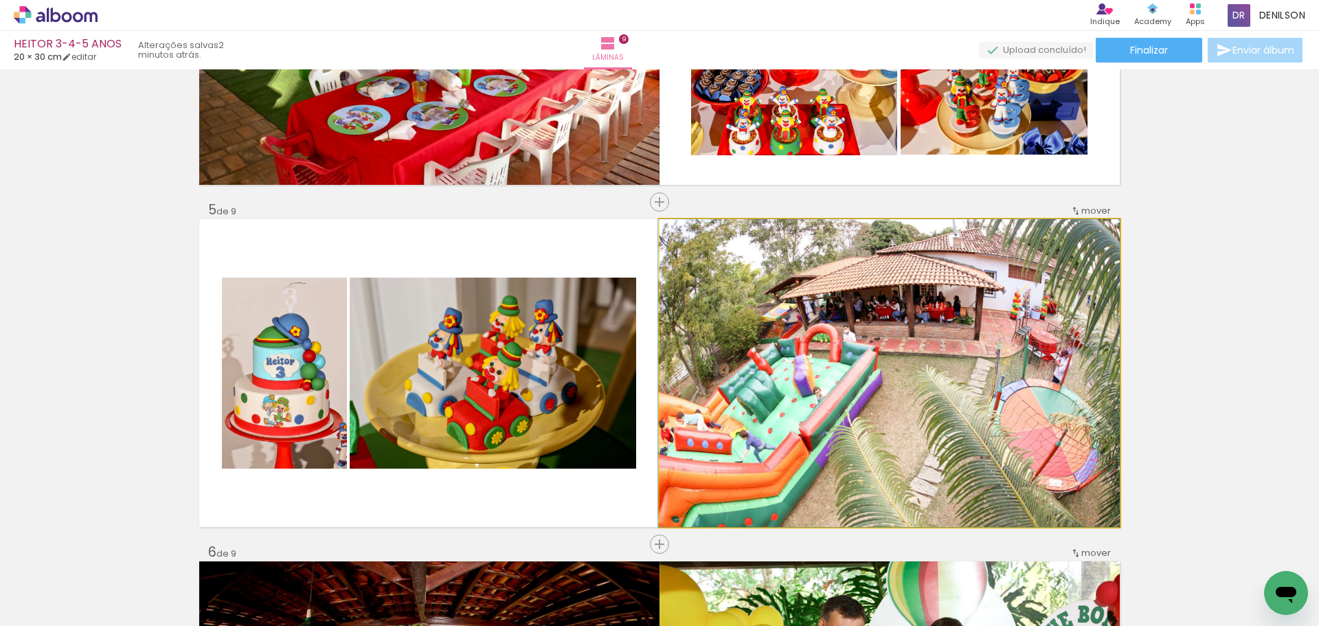
click at [906, 353] on quentale-photo at bounding box center [890, 373] width 460 height 308
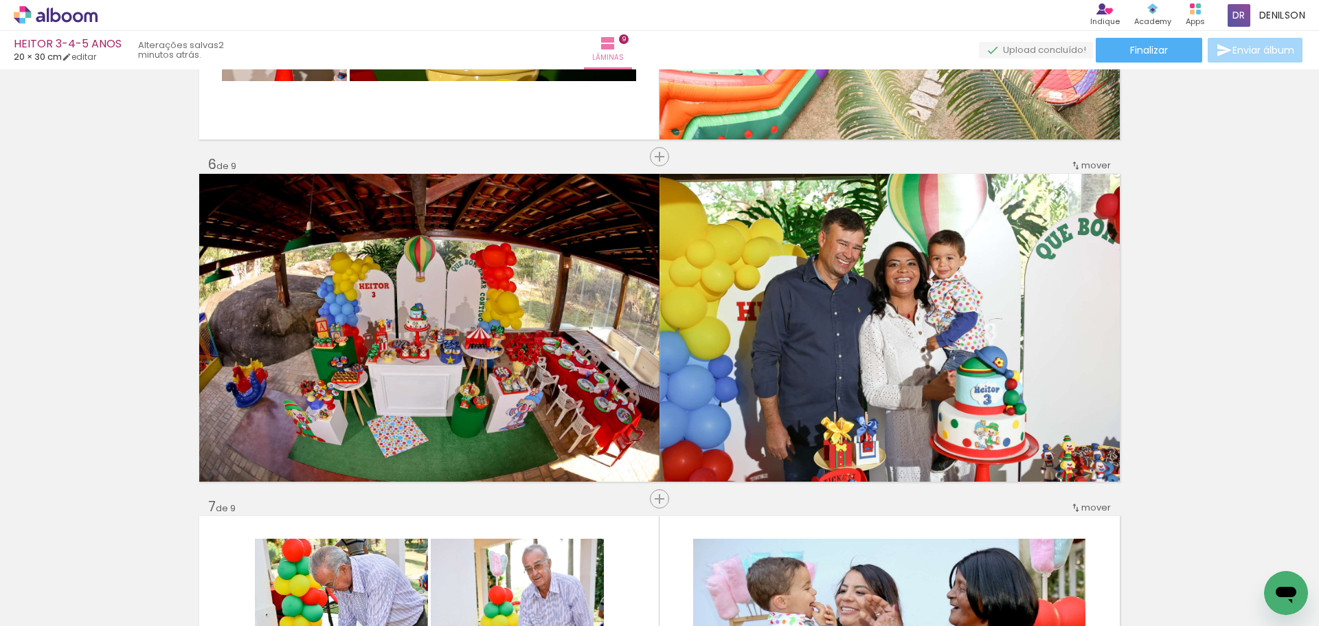
scroll to position [1671, 0]
